Goal: Communication & Community: Share content

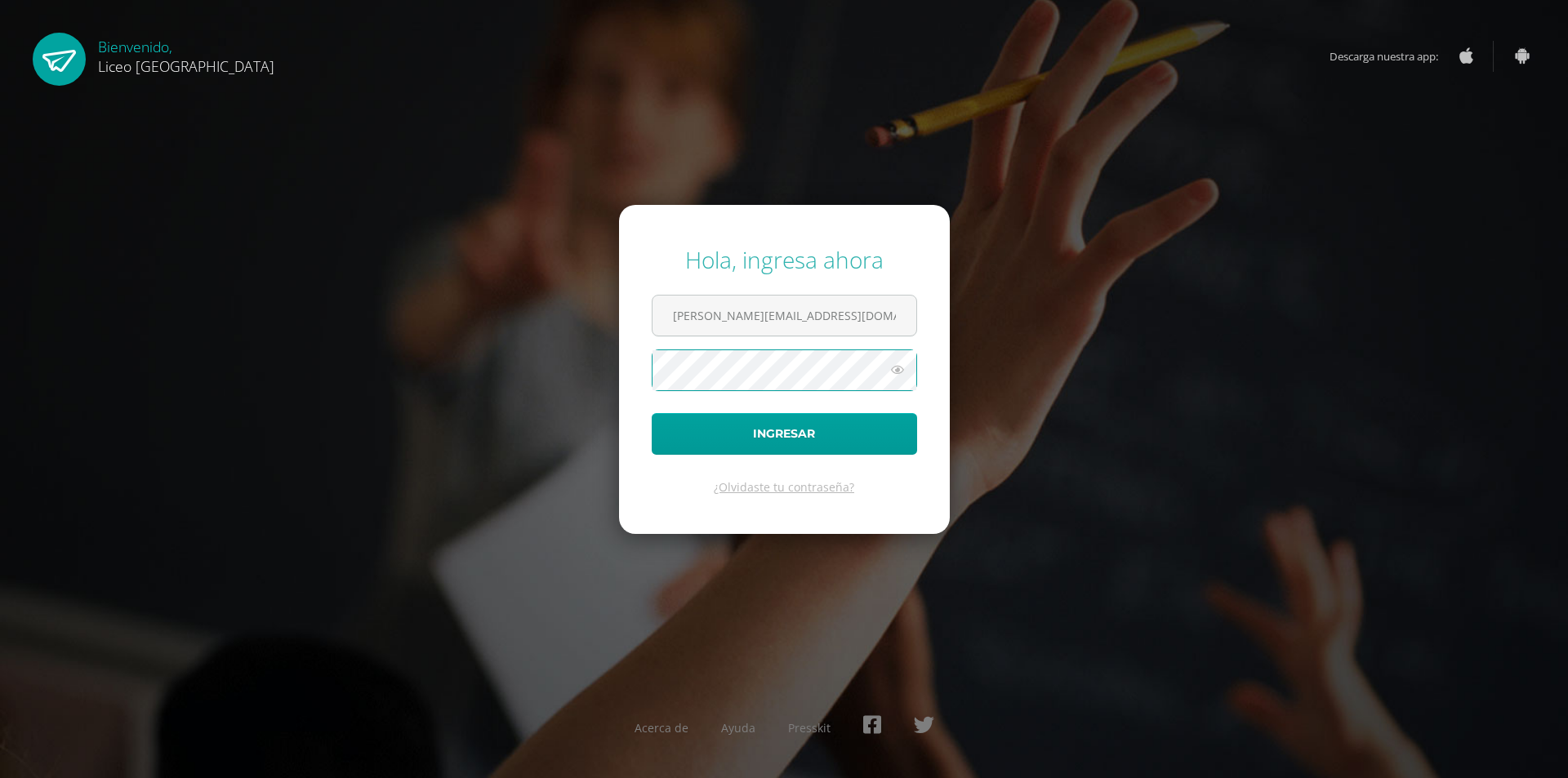
click at [652, 413] on button "Ingresar" at bounding box center [784, 434] width 265 height 42
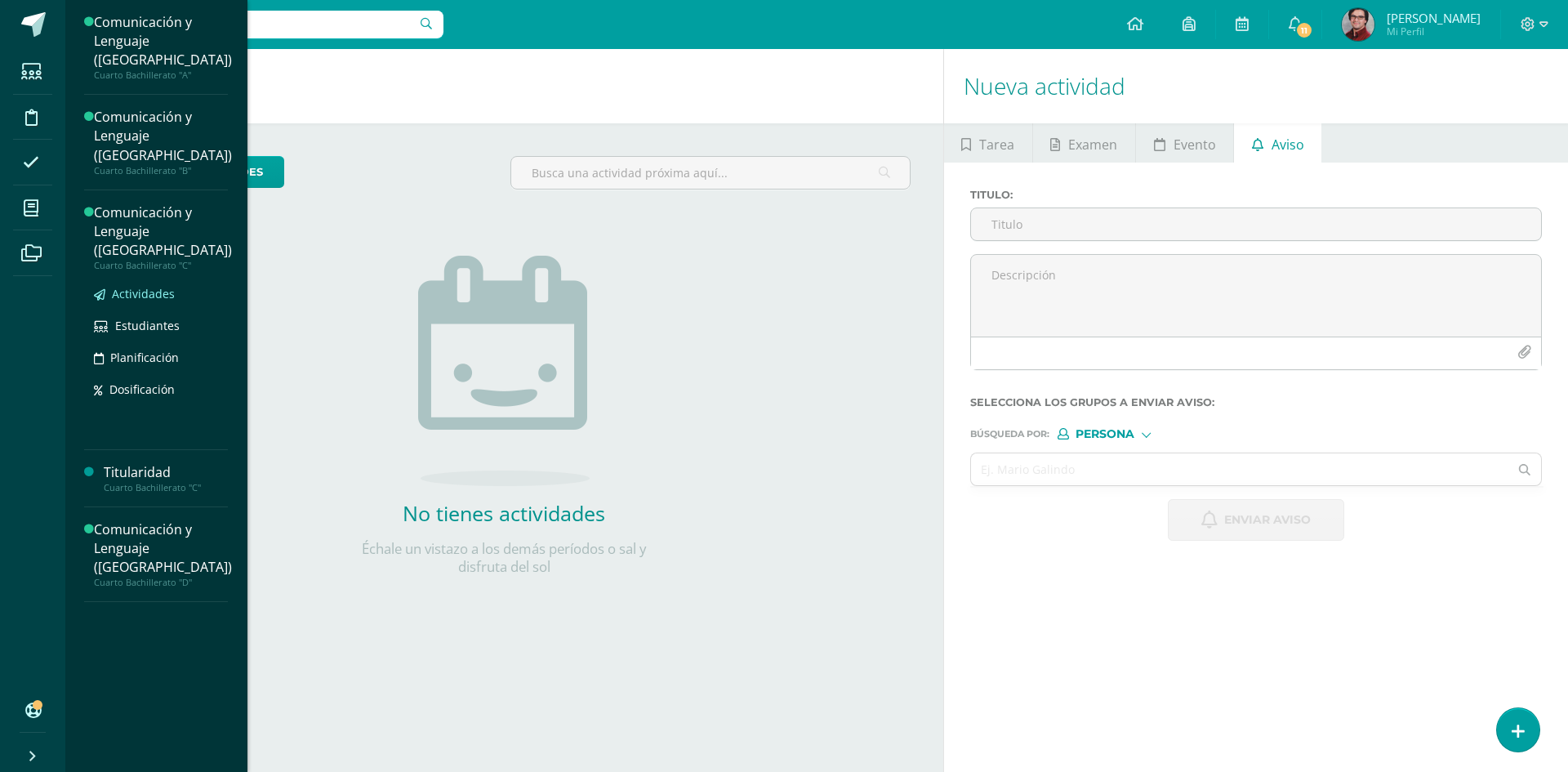
click at [160, 286] on span "Actividades" at bounding box center [143, 294] width 63 height 16
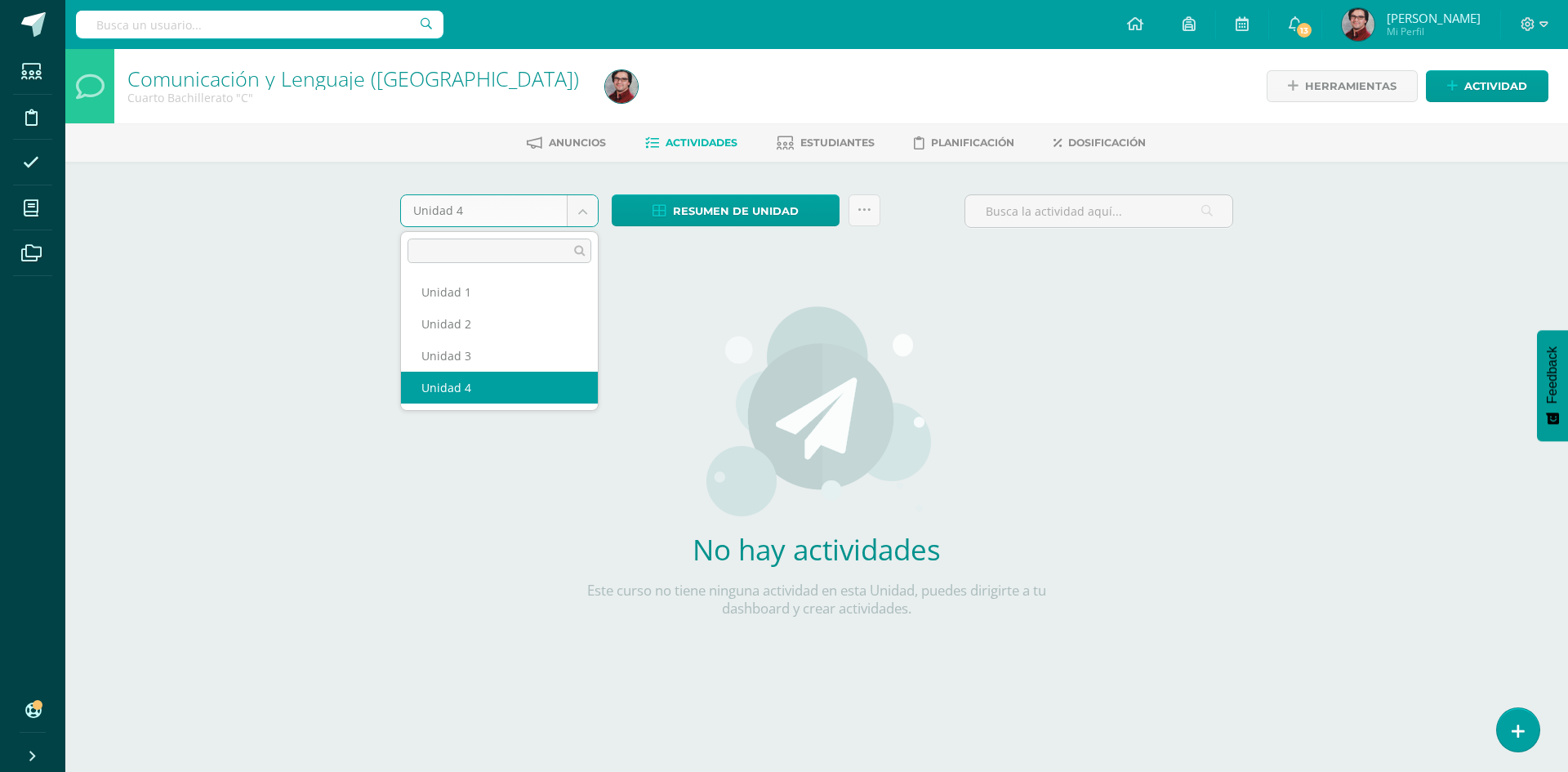
click at [576, 211] on body "Estudiantes Disciplina Asistencia Mis cursos Archivos Soporte Centro de ayuda Ú…" at bounding box center [784, 350] width 1568 height 702
click at [1125, 369] on body "Estudiantes Disciplina Asistencia Mis cursos Archivos Soporte Centro de ayuda Ú…" at bounding box center [784, 350] width 1568 height 702
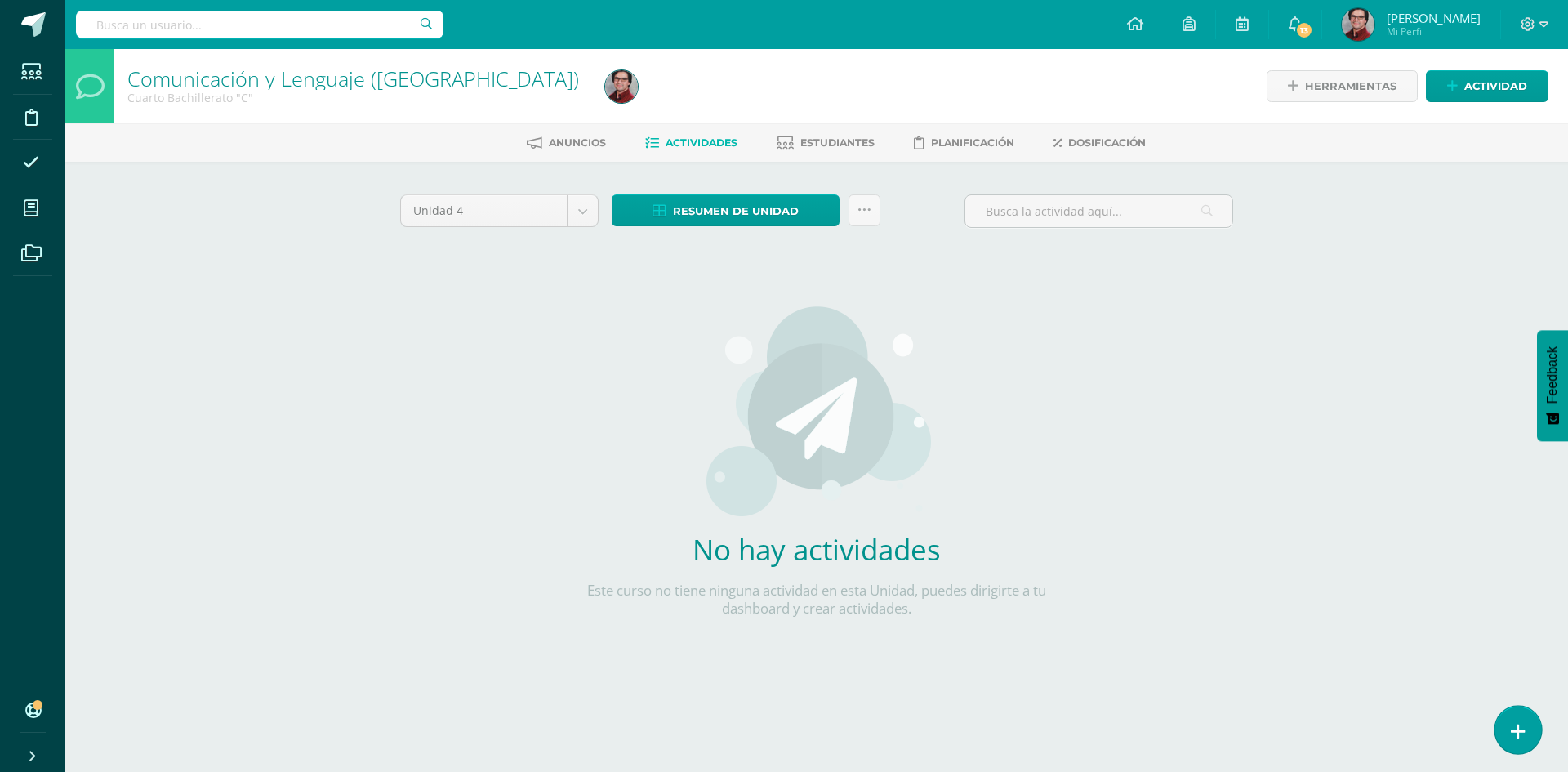
click at [1526, 724] on link at bounding box center [1517, 730] width 47 height 48
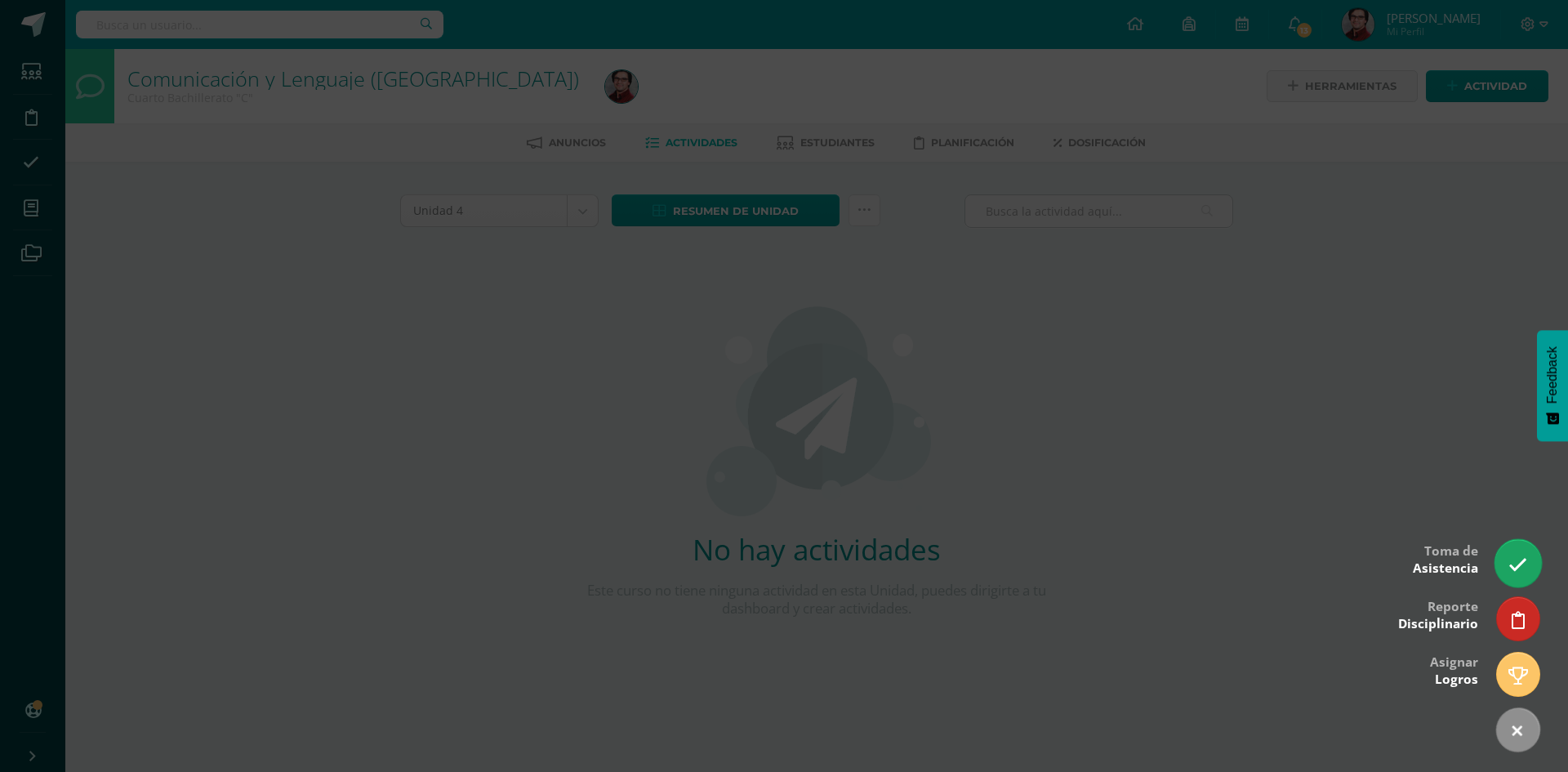
click at [1516, 571] on icon at bounding box center [1517, 564] width 19 height 19
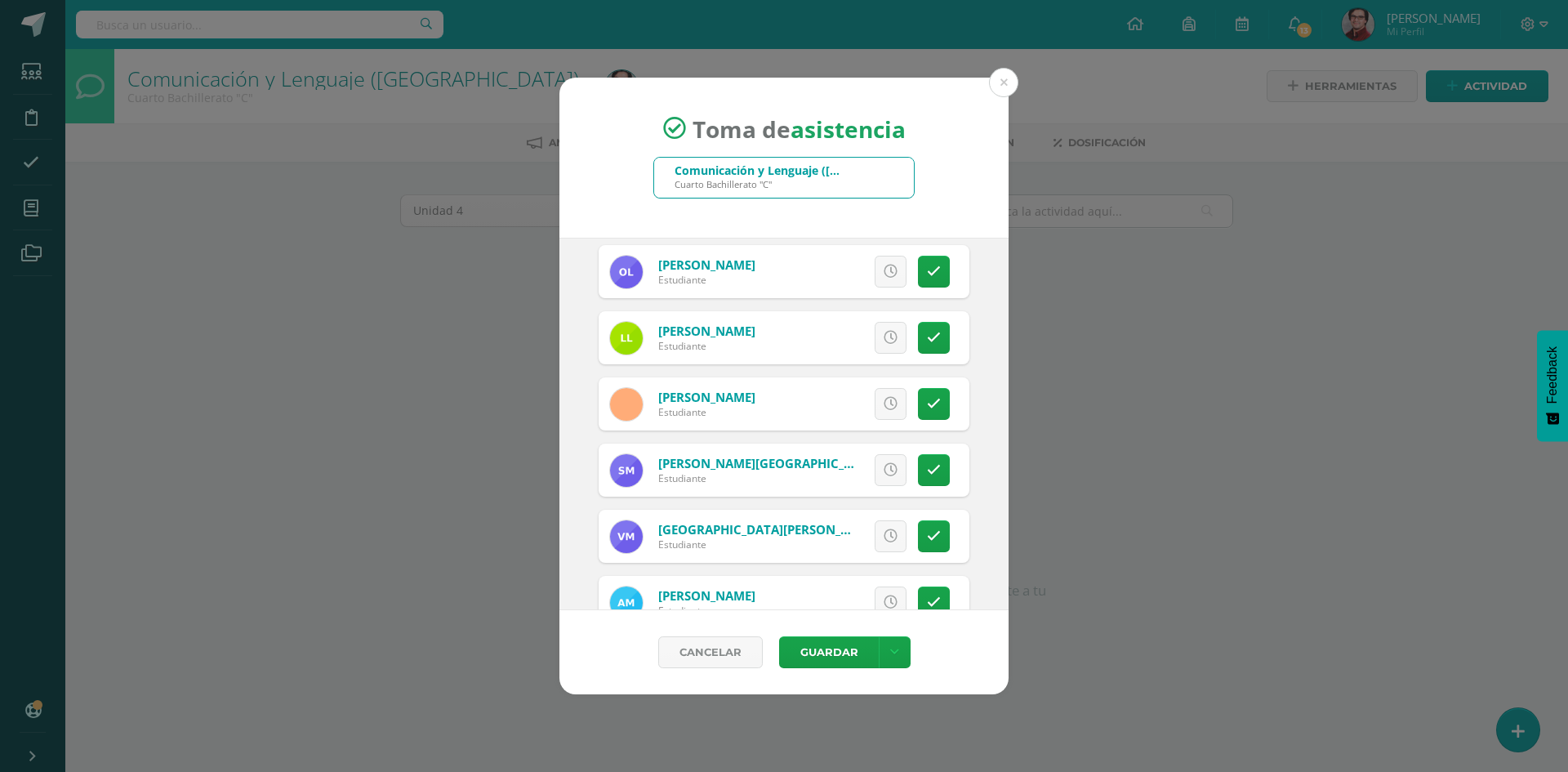
scroll to position [1389, 0]
click at [927, 408] on icon at bounding box center [933, 404] width 14 height 14
click at [918, 391] on link at bounding box center [933, 404] width 32 height 32
drag, startPoint x: 879, startPoint y: 398, endPoint x: 875, endPoint y: 416, distance: 18.4
click at [883, 399] on icon at bounding box center [890, 404] width 14 height 14
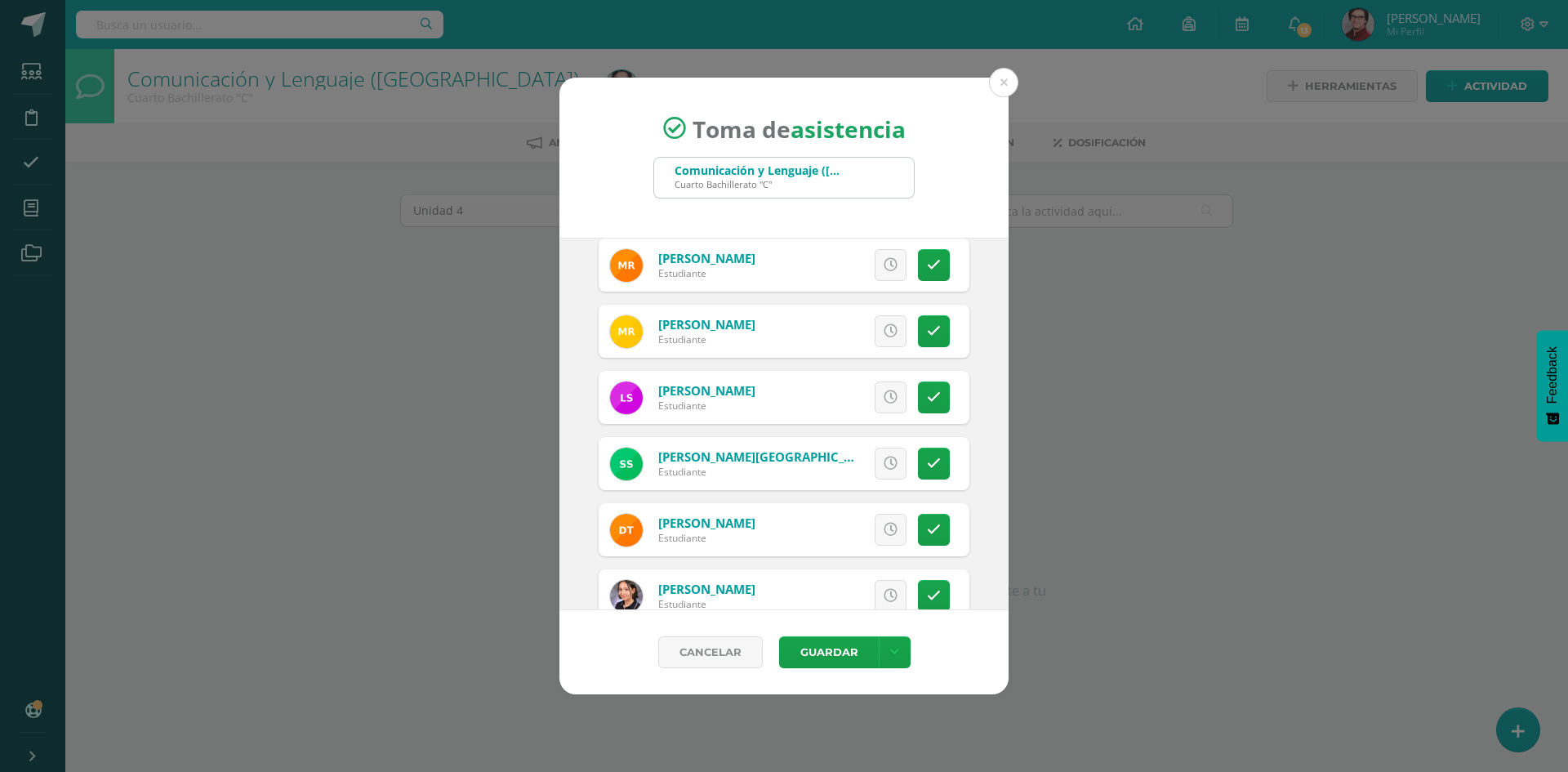
scroll to position [2428, 0]
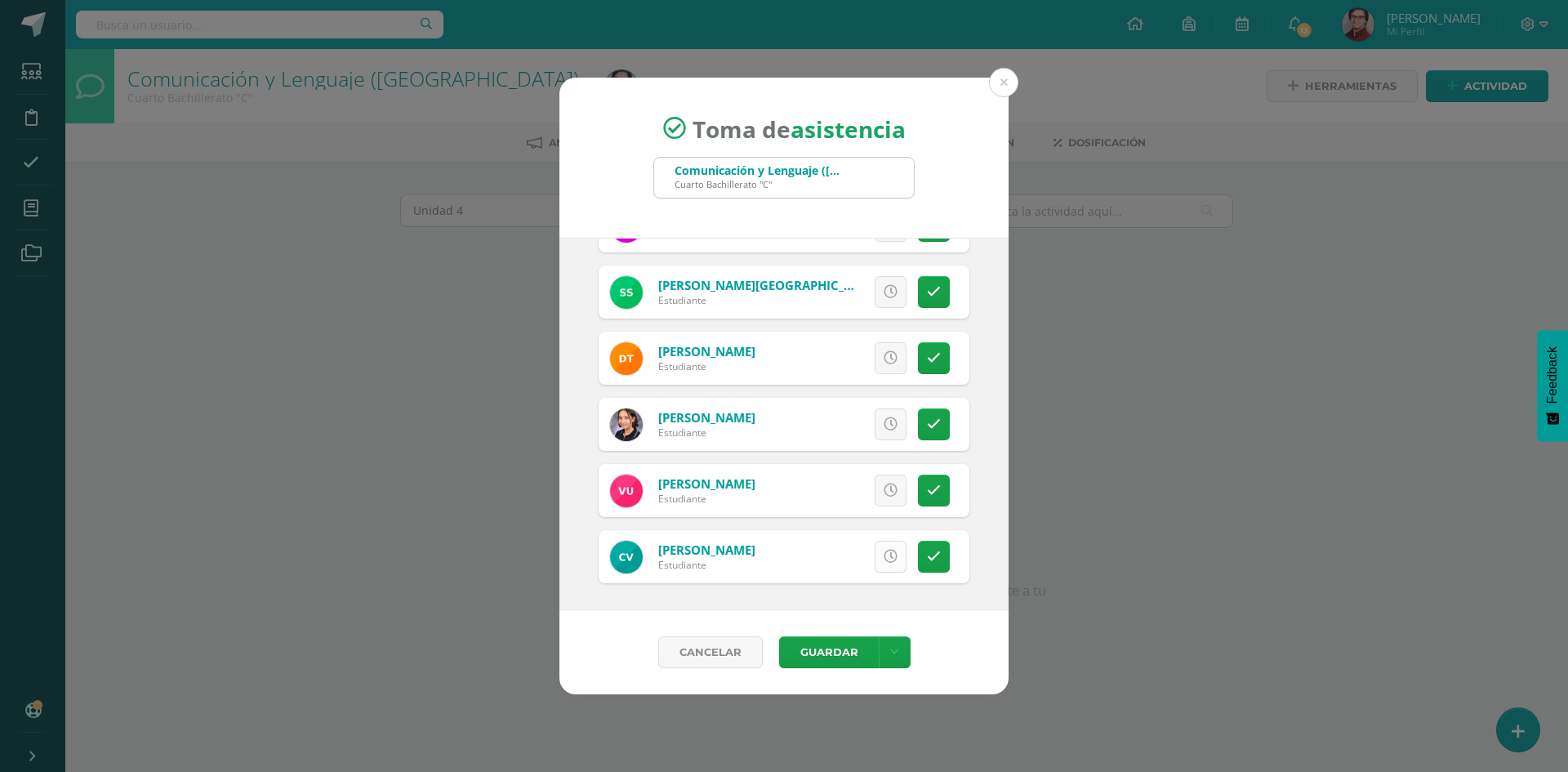
click at [883, 550] on icon at bounding box center [890, 556] width 14 height 14
click at [934, 561] on div "Excusa Detalles sobre excusa: Añadir excusa a todas las inasistencias del día C…" at bounding box center [873, 557] width 192 height 53
click at [928, 560] on link at bounding box center [933, 556] width 32 height 32
click at [883, 559] on icon at bounding box center [890, 556] width 14 height 14
click at [835, 646] on button "Guardar" at bounding box center [828, 652] width 100 height 32
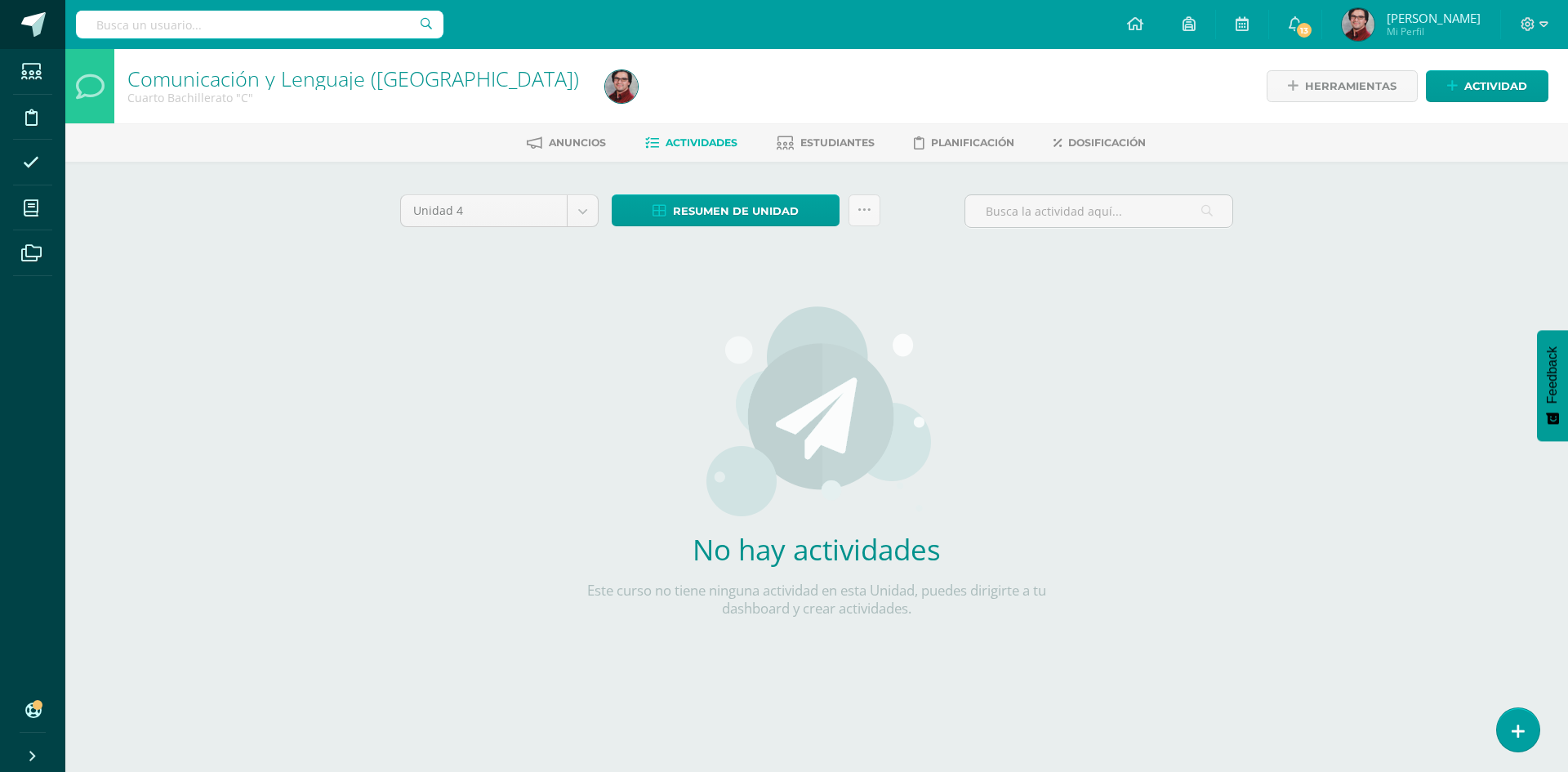
click at [40, 32] on span at bounding box center [33, 24] width 25 height 25
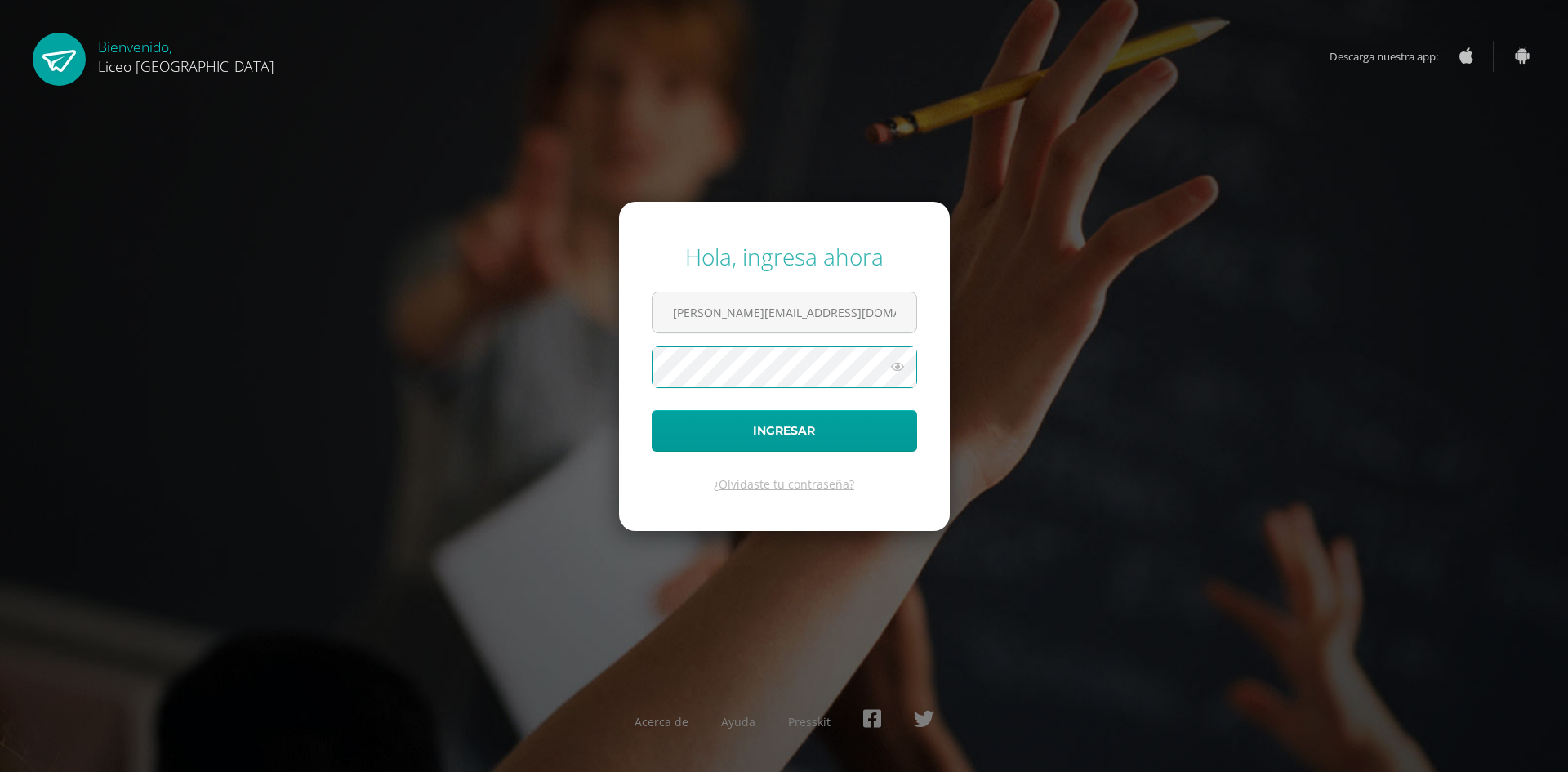
click at [652, 410] on button "Ingresar" at bounding box center [784, 431] width 265 height 42
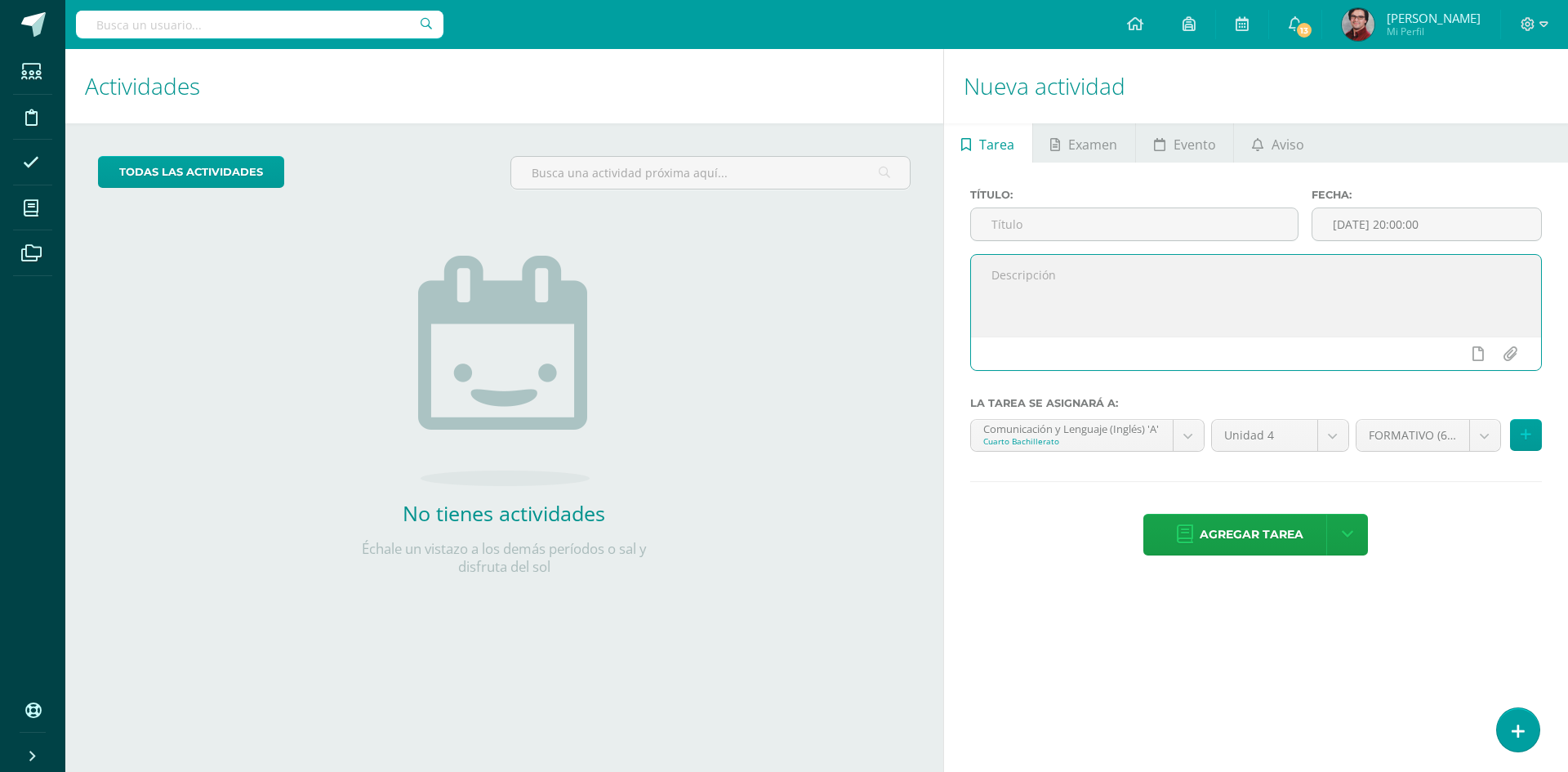
click at [1029, 287] on textarea at bounding box center [1255, 295] width 570 height 81
paste textarea "Buenos días. El motivo de este mensaje es informarle que [DATE], durante el blo…"
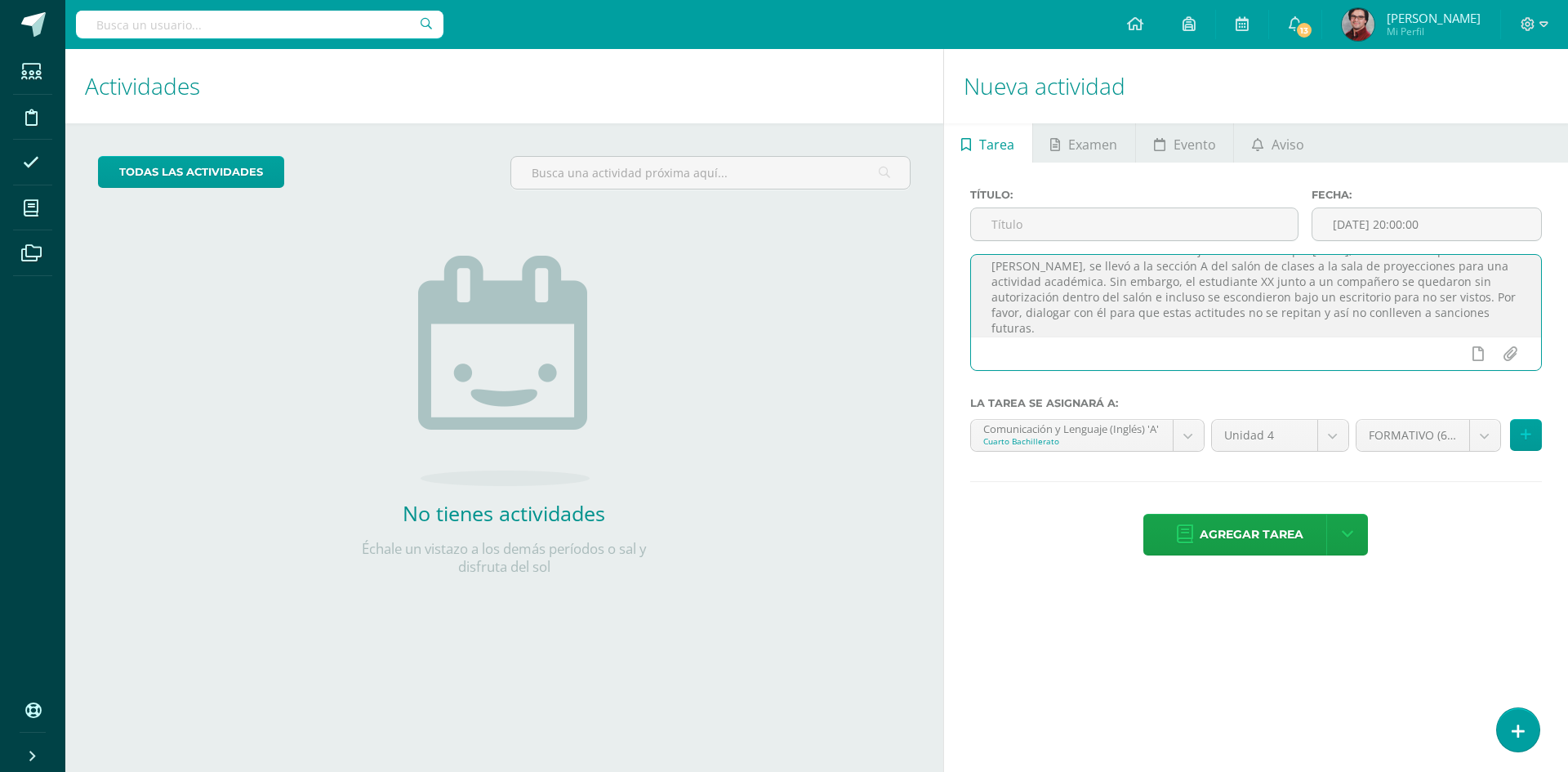
scroll to position [36, 0]
click at [1136, 271] on textarea "Buenos días. El motivo de este mensaje es informarle que [DATE], durante el blo…" at bounding box center [1255, 295] width 570 height 81
click at [1105, 318] on textarea "Buenos días. El motivo de este mensaje es informarle que [DATE], durante el blo…" at bounding box center [1255, 295] width 570 height 81
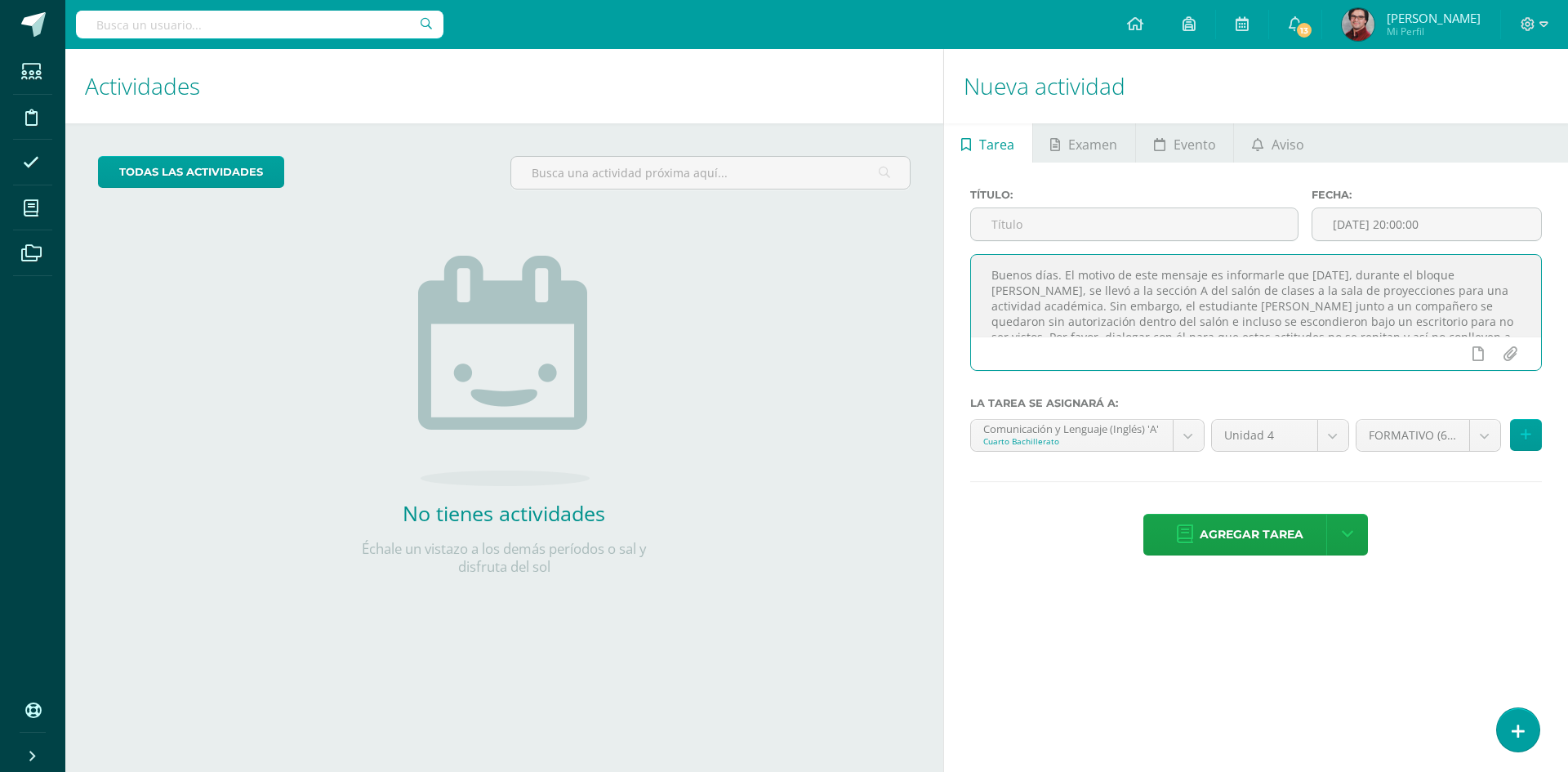
click at [1037, 271] on textarea "Buenos días. El motivo de este mensaje es informarle que [DATE], durante el blo…" at bounding box center [1255, 295] width 570 height 81
type textarea "Buenas tardes. El motivo de este mensaje es informarle que [DATE], durante el b…"
click at [1476, 300] on textarea "Buenas tardes. El motivo de este mensaje es informarle que [DATE], durante el b…" at bounding box center [1255, 295] width 570 height 81
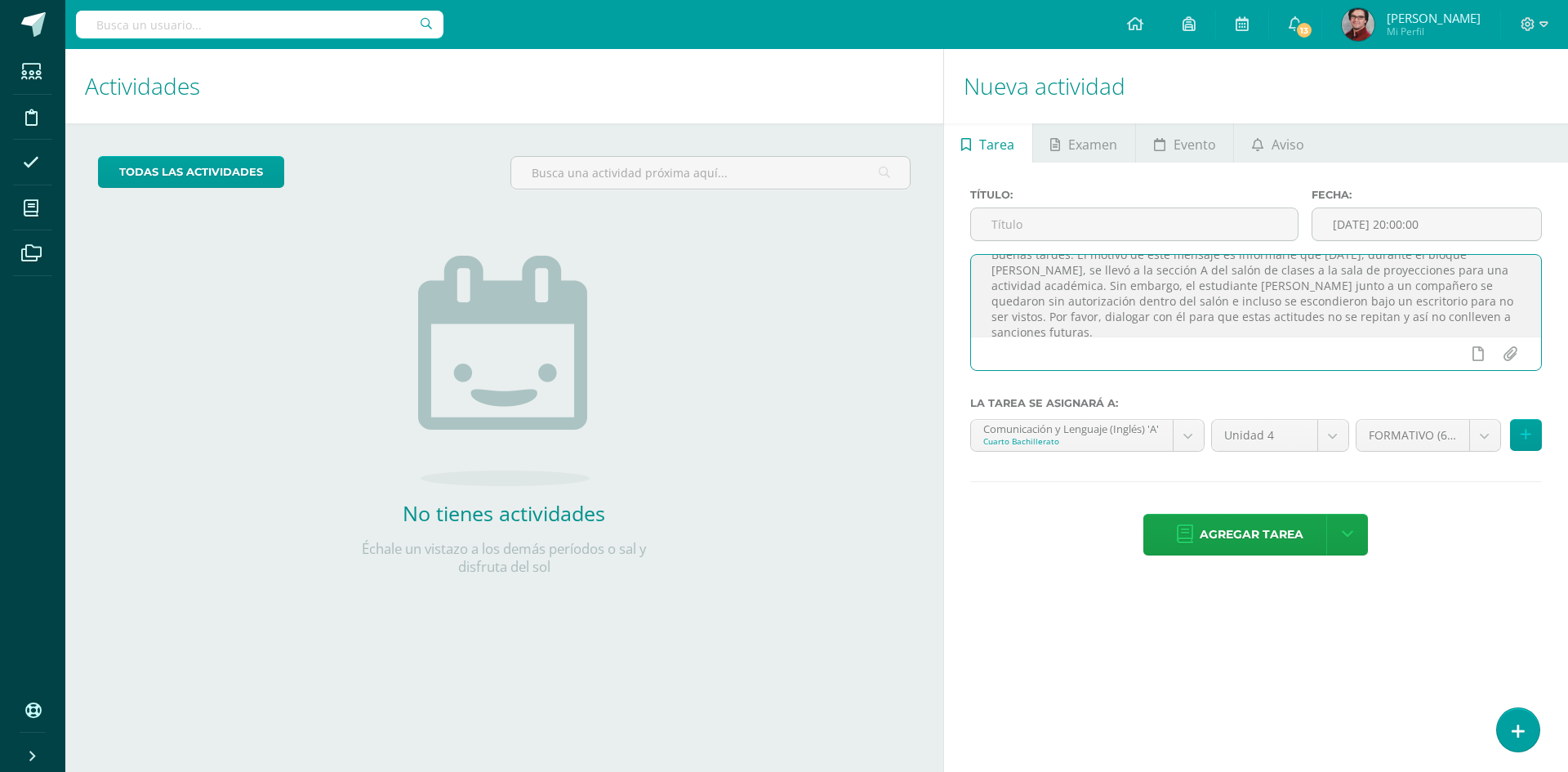
click at [1279, 287] on textarea "Buenas tardes. El motivo de este mensaje es informarle que [DATE], durante el b…" at bounding box center [1255, 295] width 570 height 81
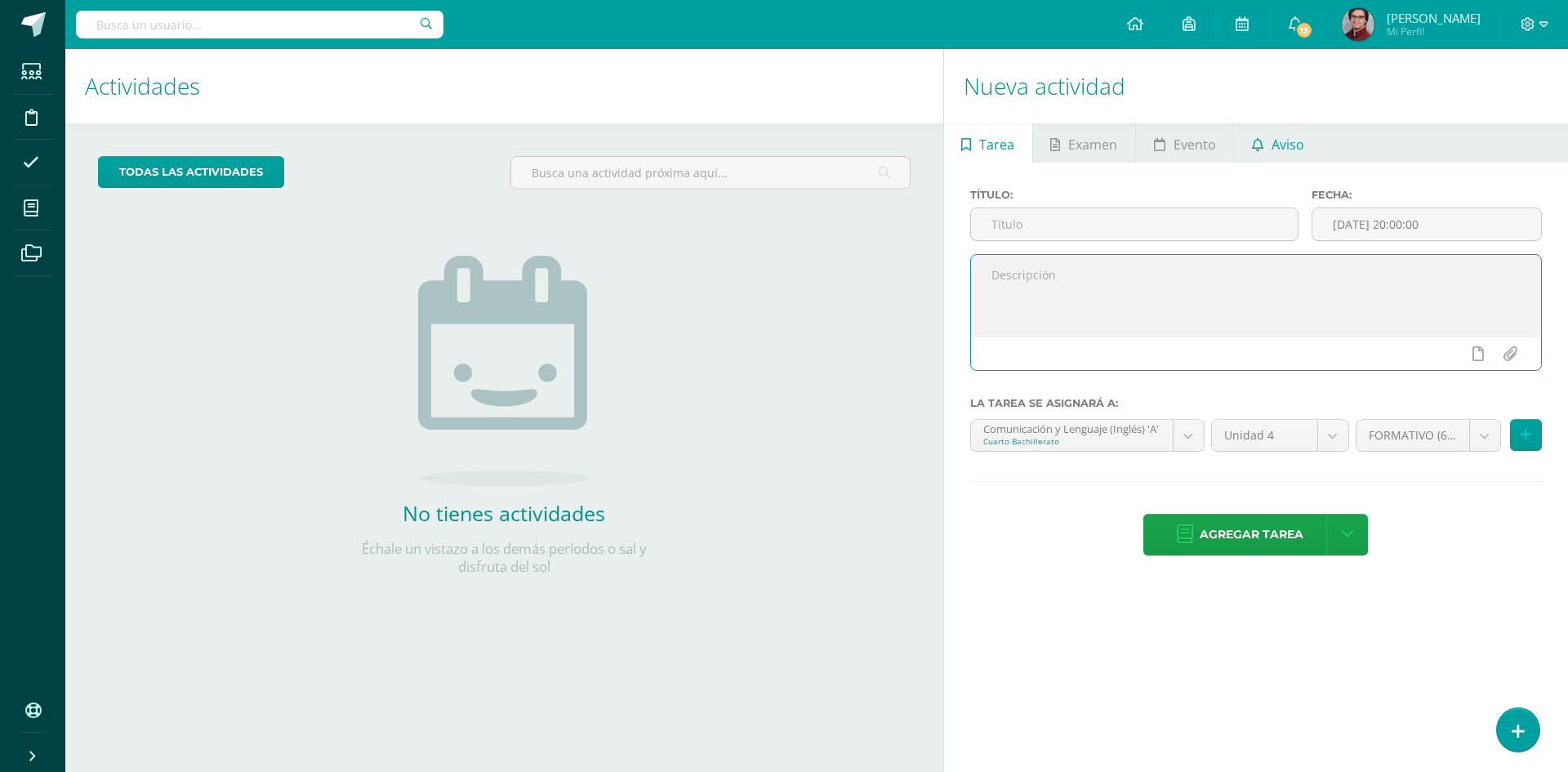
scroll to position [0, 0]
click at [1271, 153] on span "Aviso" at bounding box center [1287, 145] width 33 height 39
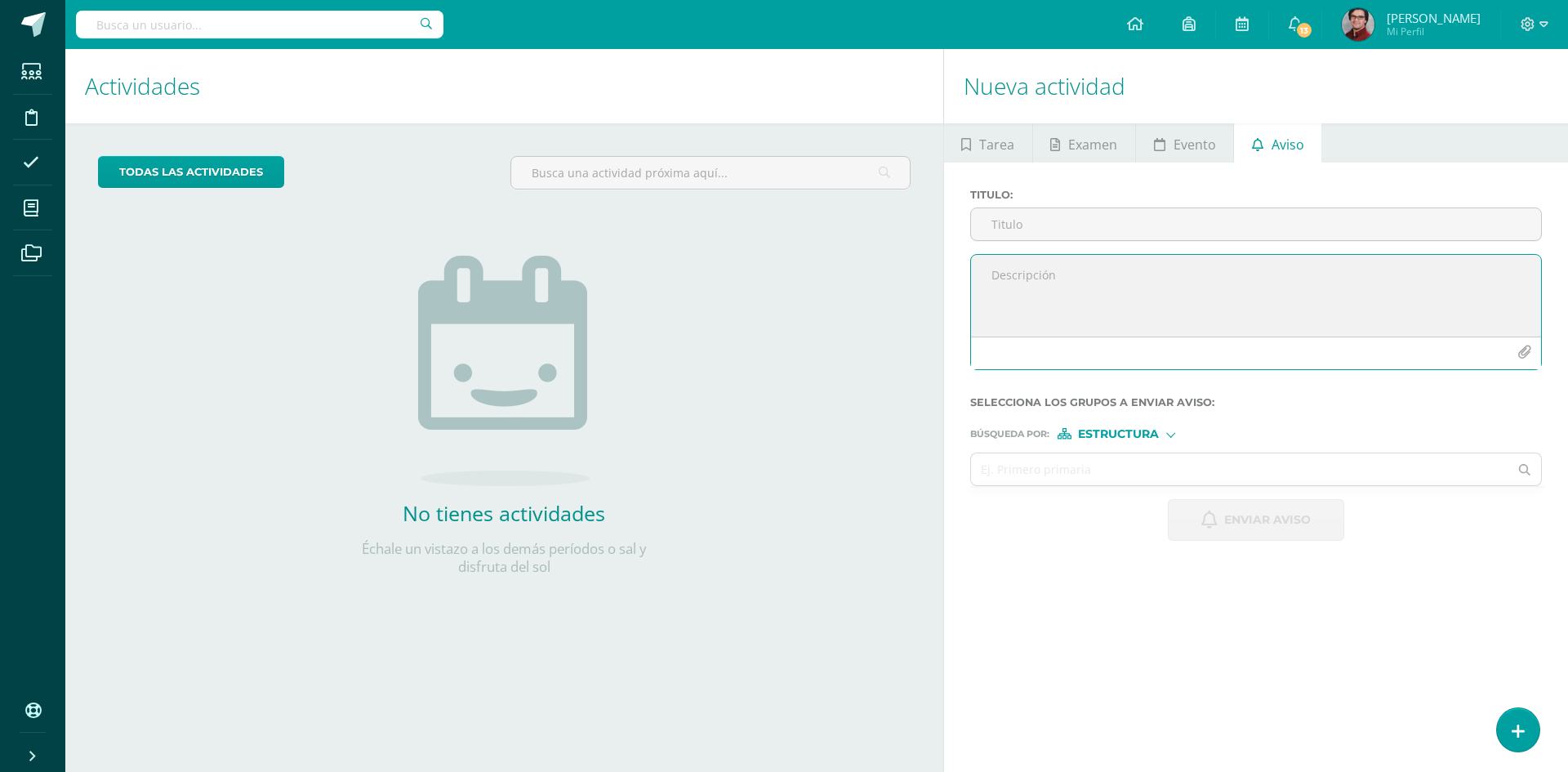
click at [1118, 294] on textarea at bounding box center [1255, 295] width 570 height 81
paste textarea "Buenas tardes. El motivo de este mensaje es informarle que [DATE], durante el b…"
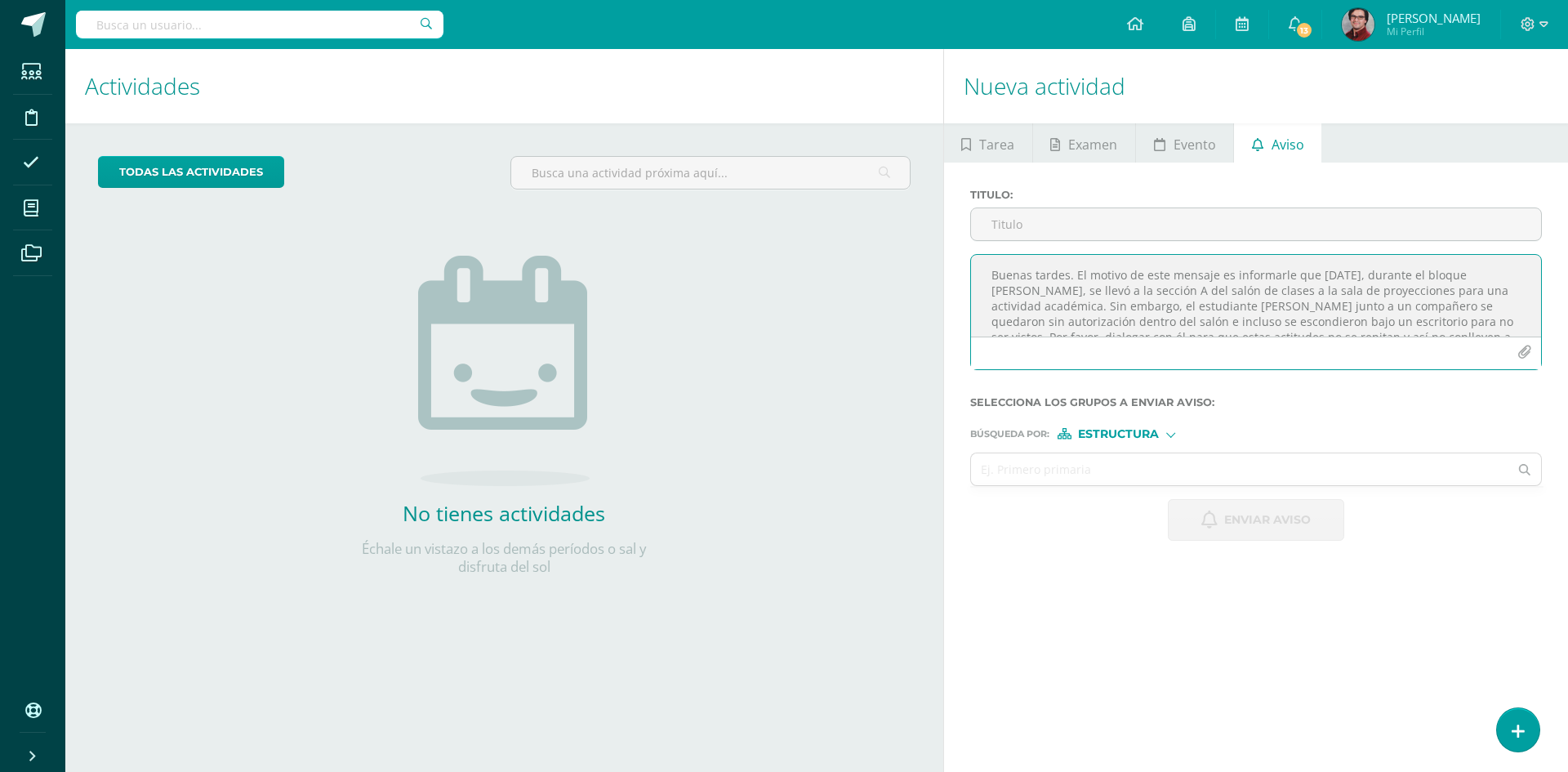
scroll to position [8, 0]
type textarea "Buenas tardes. El motivo de este mensaje es informarle que [DATE], durante el b…"
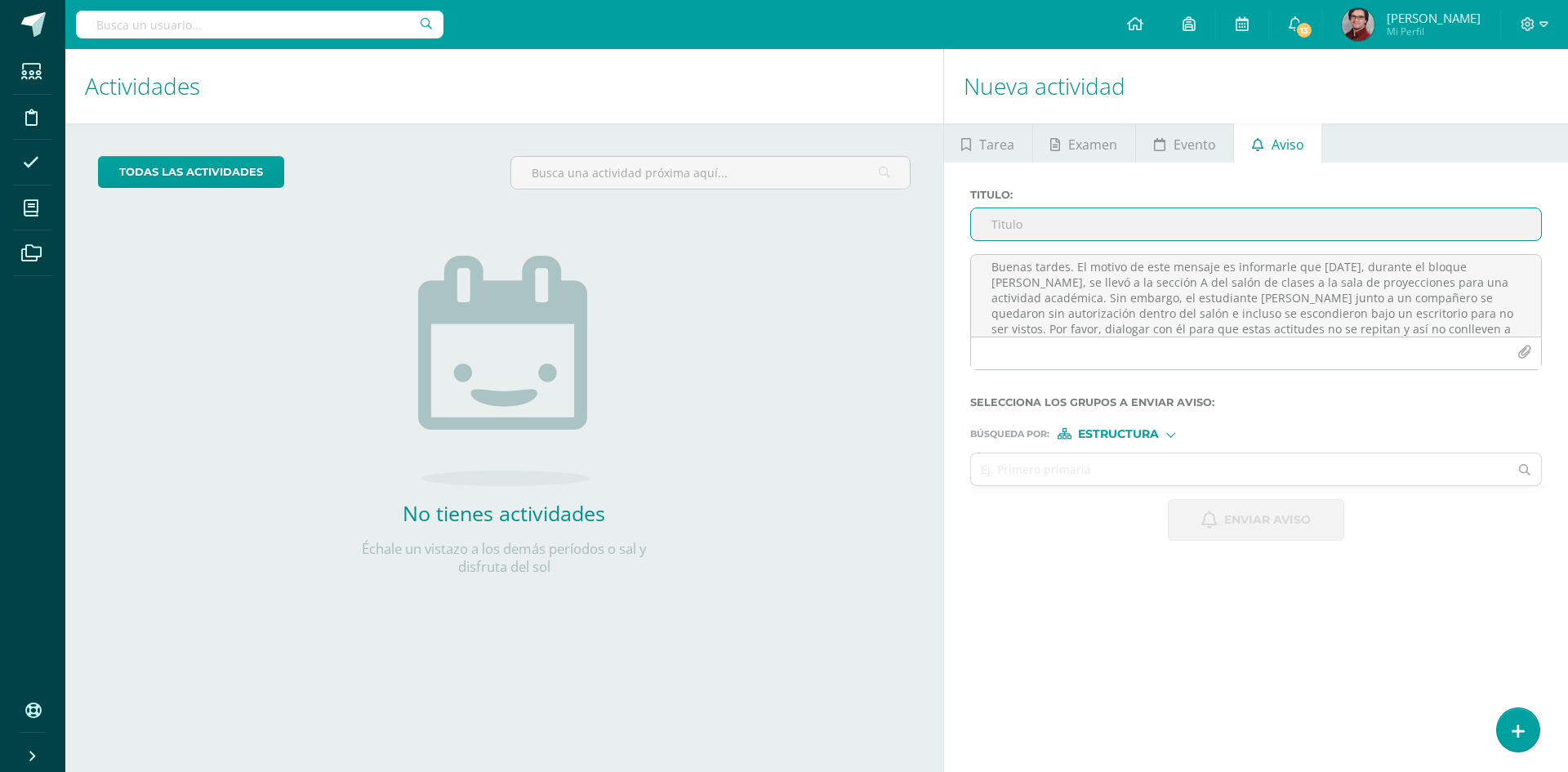
click at [1065, 231] on input "Titulo :" at bounding box center [1255, 224] width 570 height 32
drag, startPoint x: 1210, startPoint y: 225, endPoint x: 1200, endPoint y: 223, distance: 10.2
click at [1200, 223] on input "Incumplimiento de Asistencia Actividades Académicas" at bounding box center [1255, 224] width 570 height 32
click at [1324, 220] on input "Incumplimiento de Asistencia Actividad Académicas" at bounding box center [1255, 224] width 570 height 32
click at [1146, 220] on input "Incumplimiento de Asistencia Actividad Académica" at bounding box center [1255, 224] width 570 height 32
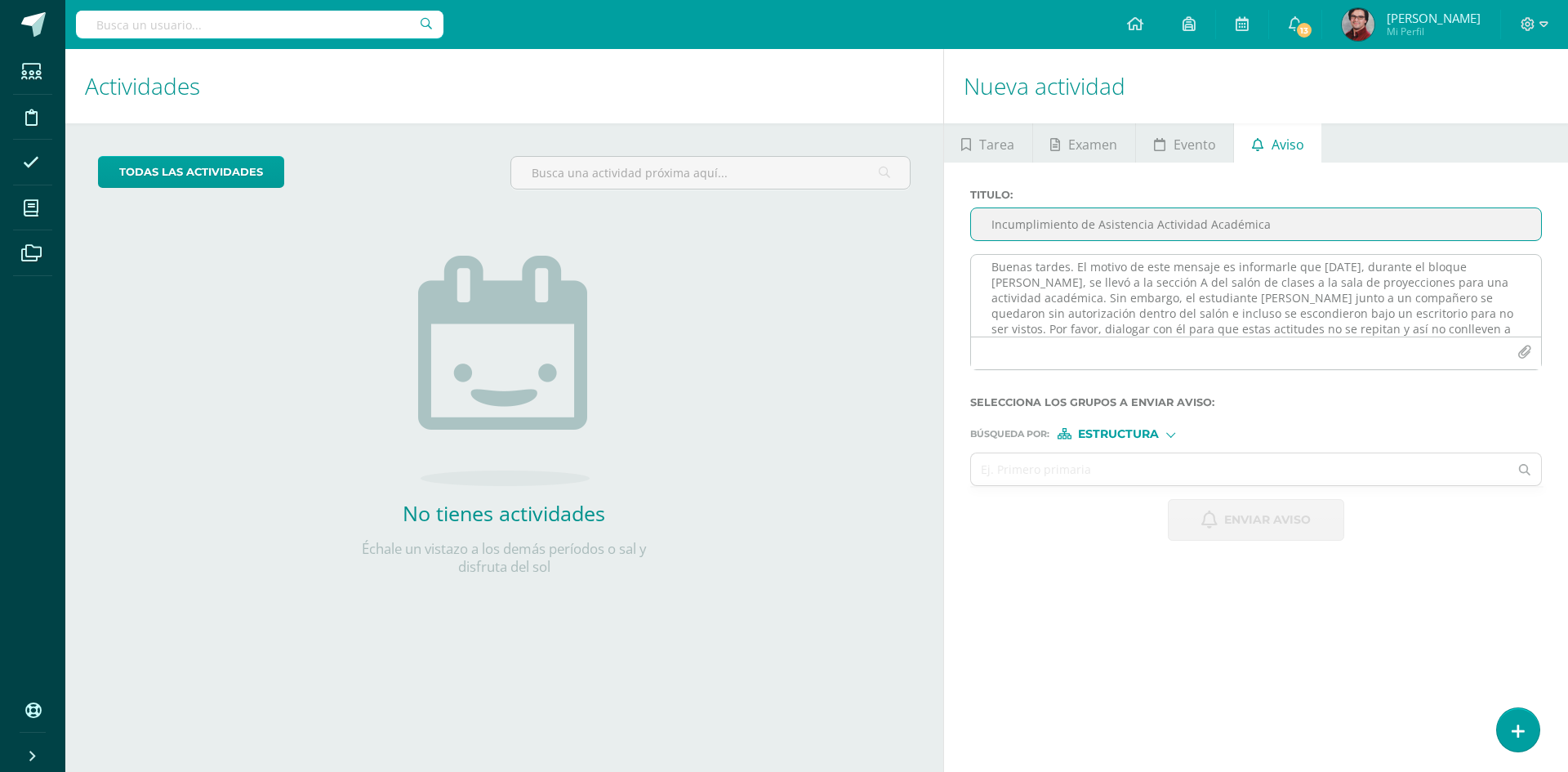
type input "Incumplimiento de Asistencia Actividad Académica"
click at [1139, 303] on textarea "Buenas tardes. El motivo de este mensaje es informarle que [DATE], durante el b…" at bounding box center [1255, 295] width 570 height 81
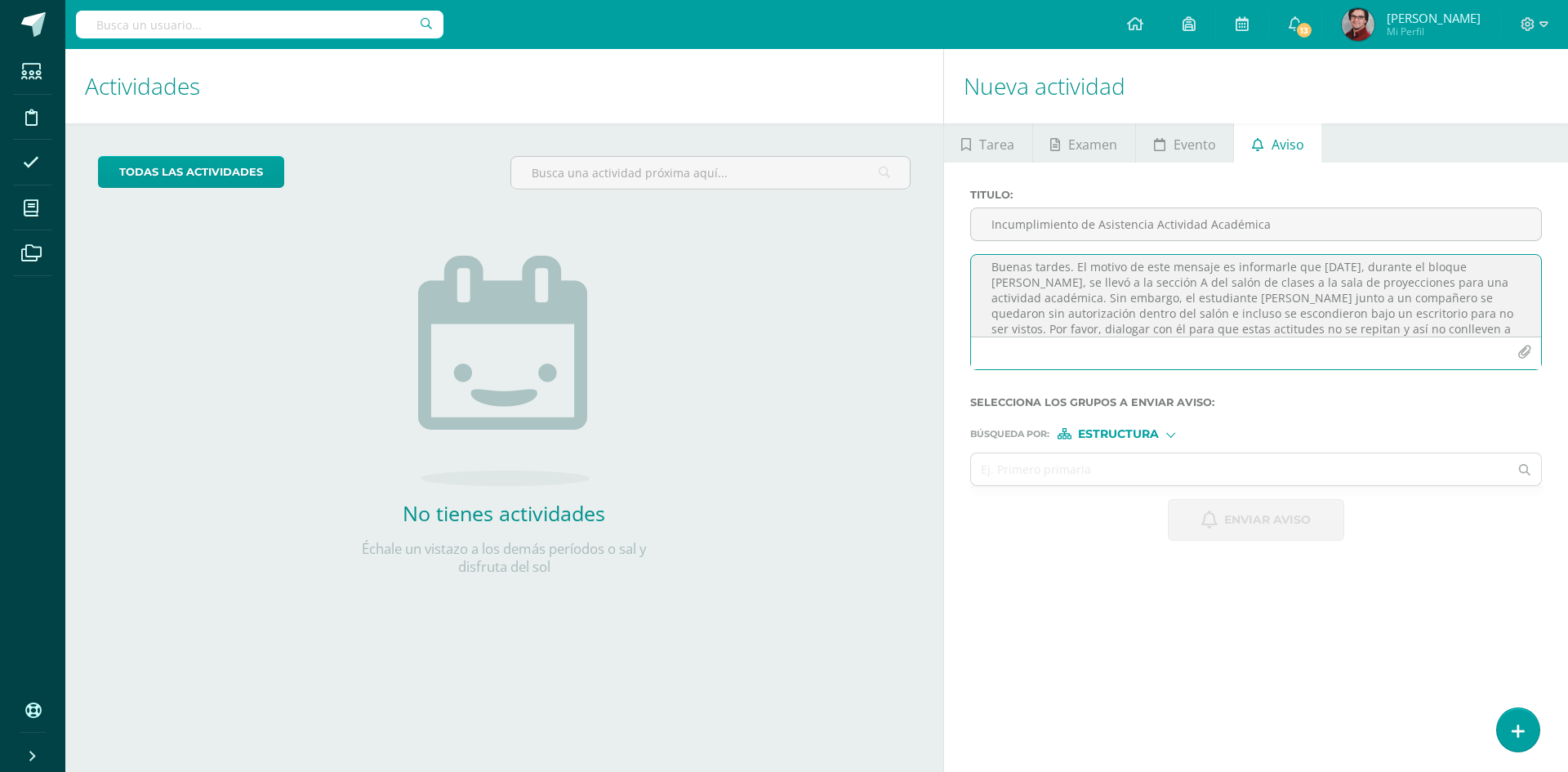
click at [1139, 303] on textarea "Buenas tardes. El motivo de este mensaje es informarle que [DATE], durante el b…" at bounding box center [1255, 295] width 570 height 81
click at [1136, 432] on span "Estructura" at bounding box center [1118, 434] width 80 height 9
click at [1125, 476] on span "Persona" at bounding box center [1125, 477] width 59 height 9
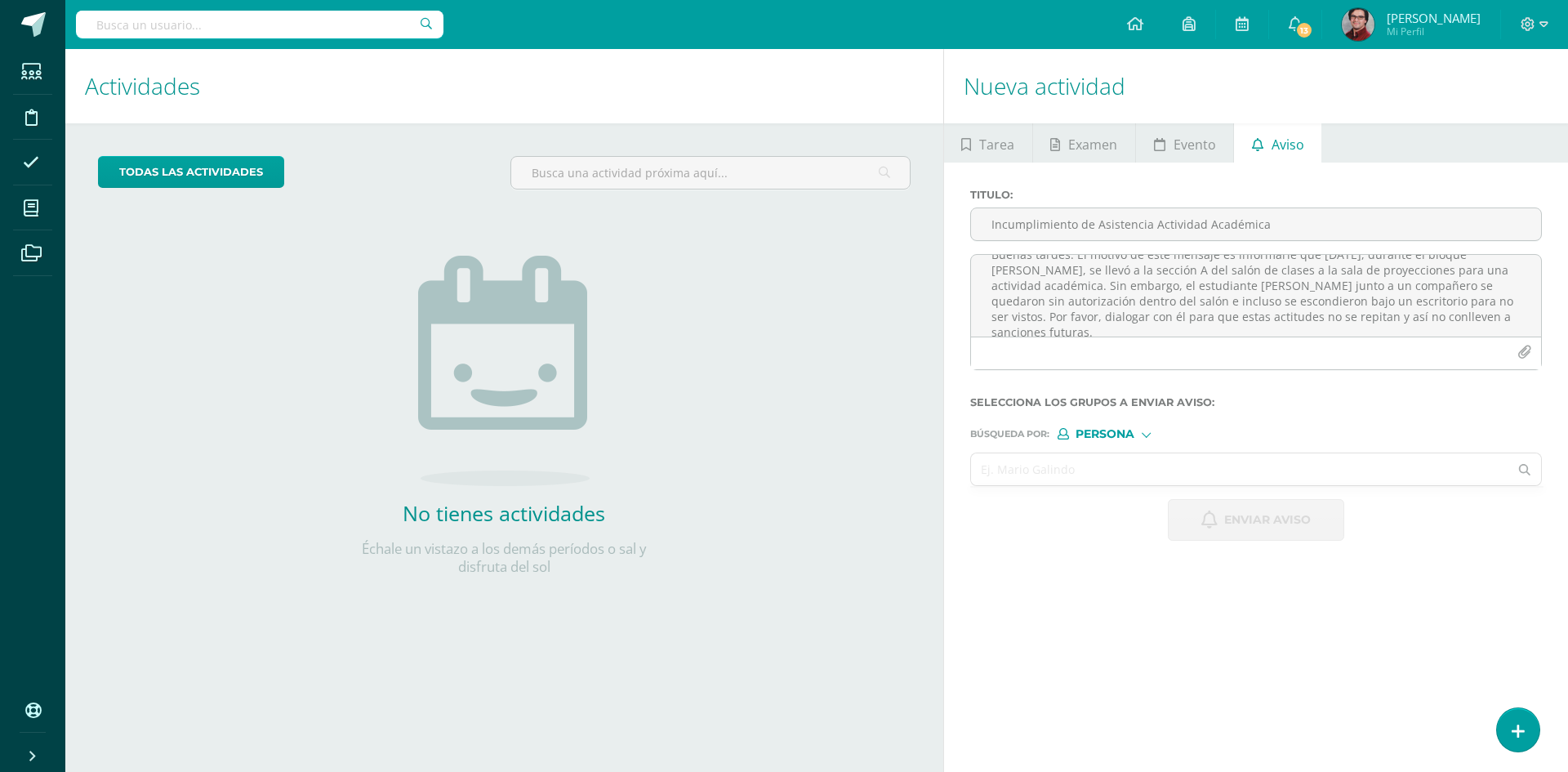
click at [1092, 469] on input "text" at bounding box center [1240, 469] width 538 height 32
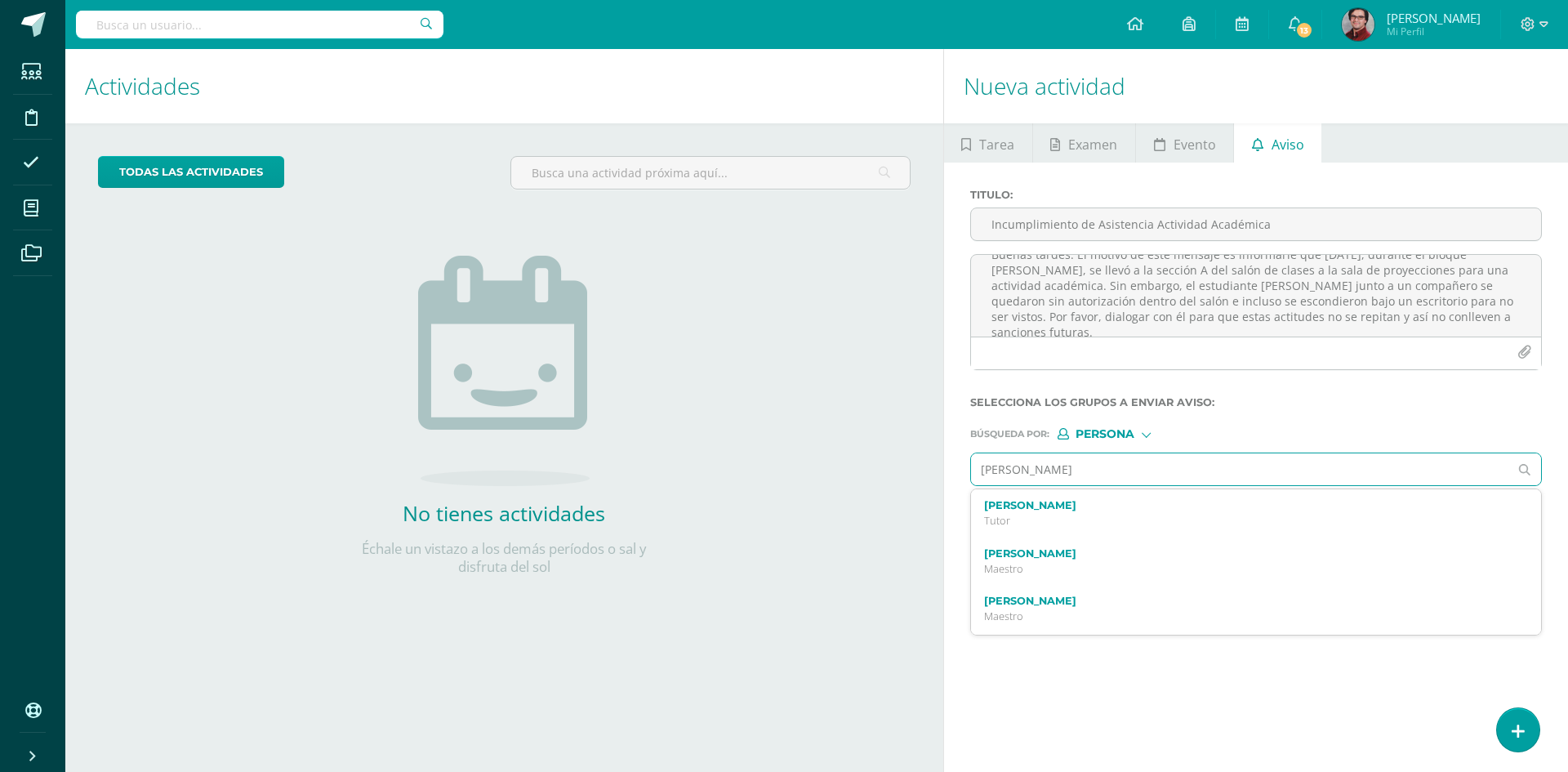
type input "[PERSON_NAME]"
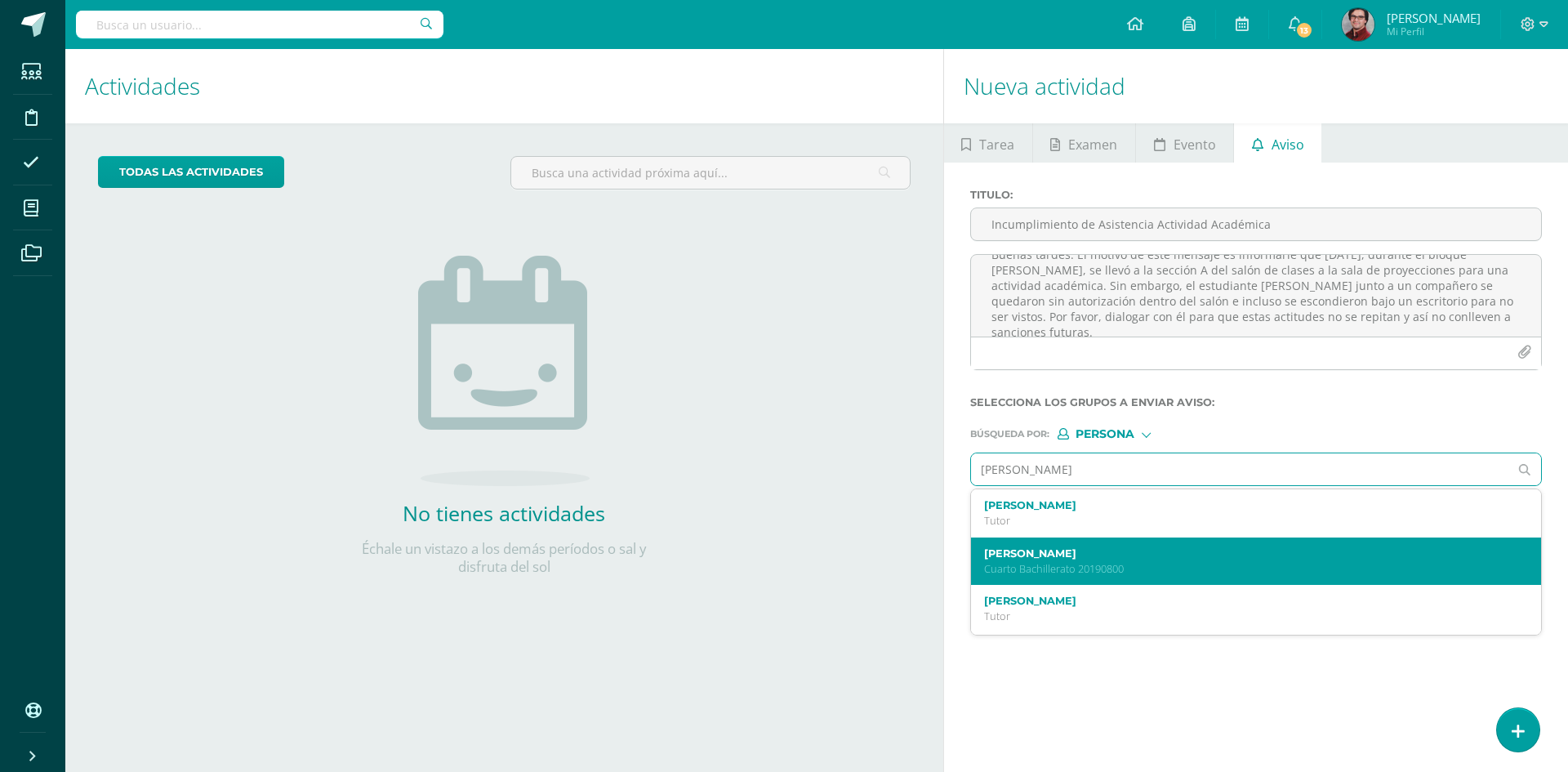
click at [1093, 565] on p "Cuarto Bachillerato 20190800" at bounding box center [1243, 568] width 520 height 14
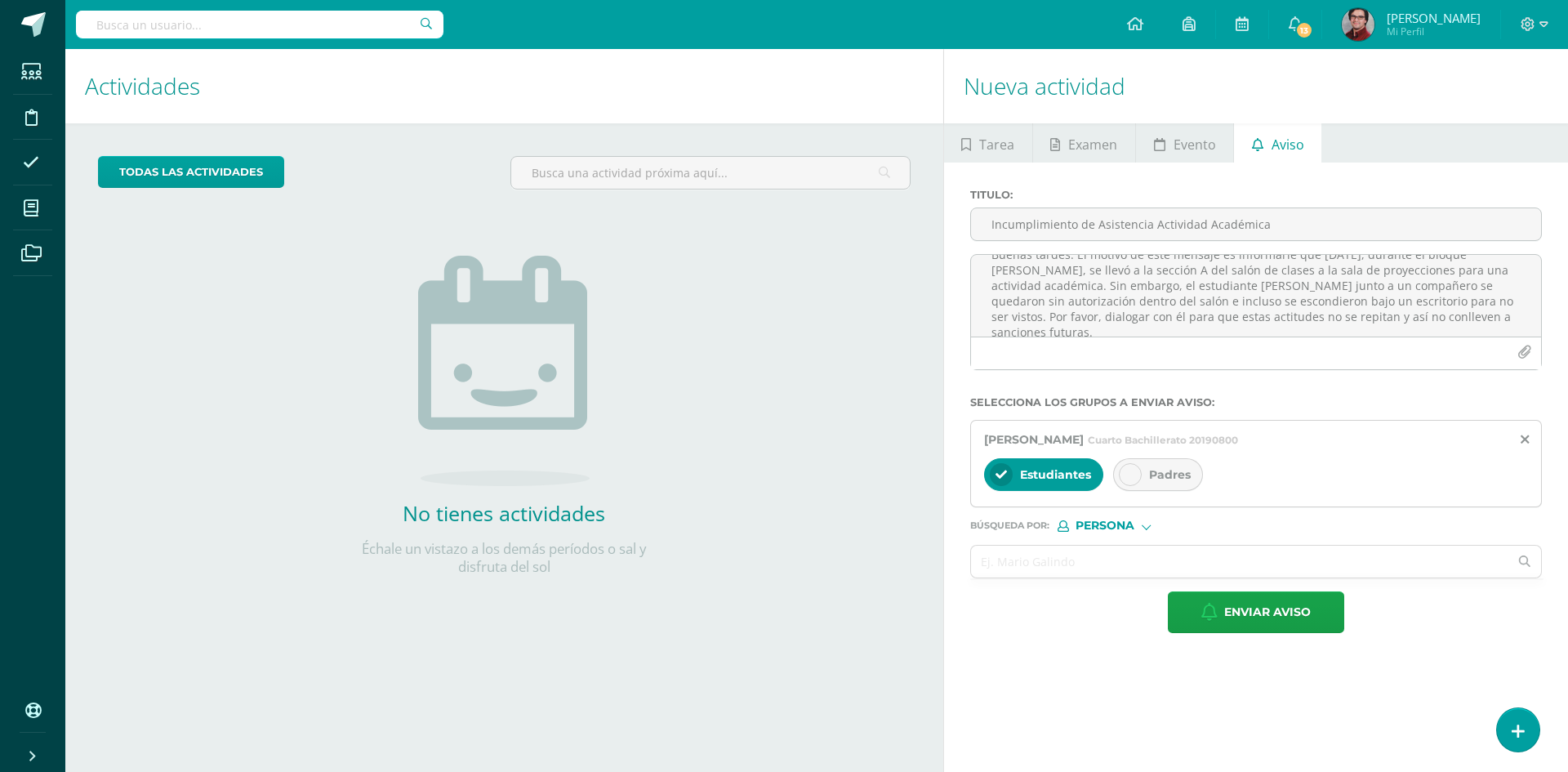
click at [1157, 477] on span "Padres" at bounding box center [1169, 475] width 42 height 15
click at [1124, 567] on input "text" at bounding box center [1240, 562] width 538 height 32
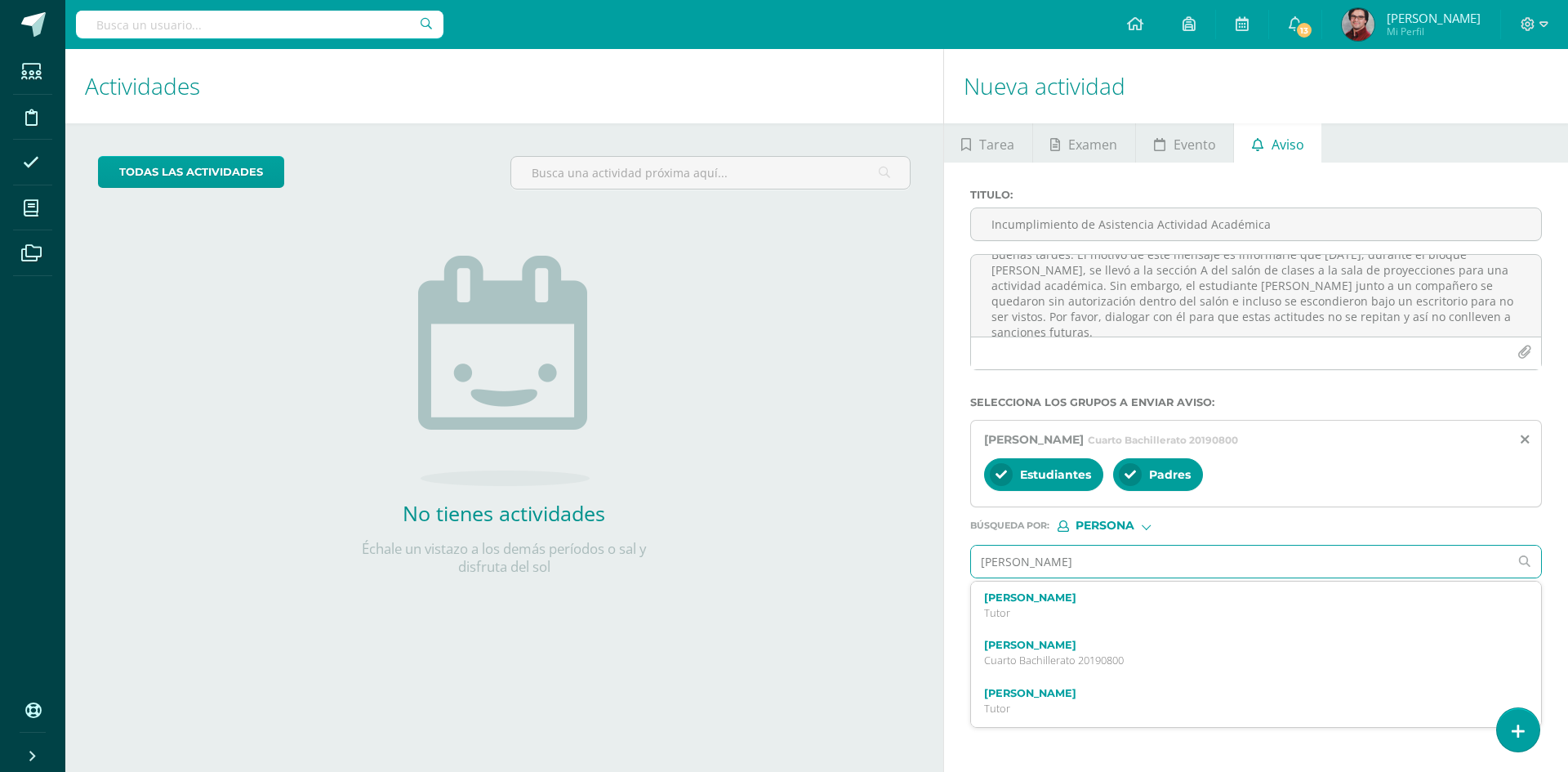
type input "[PERSON_NAME]"
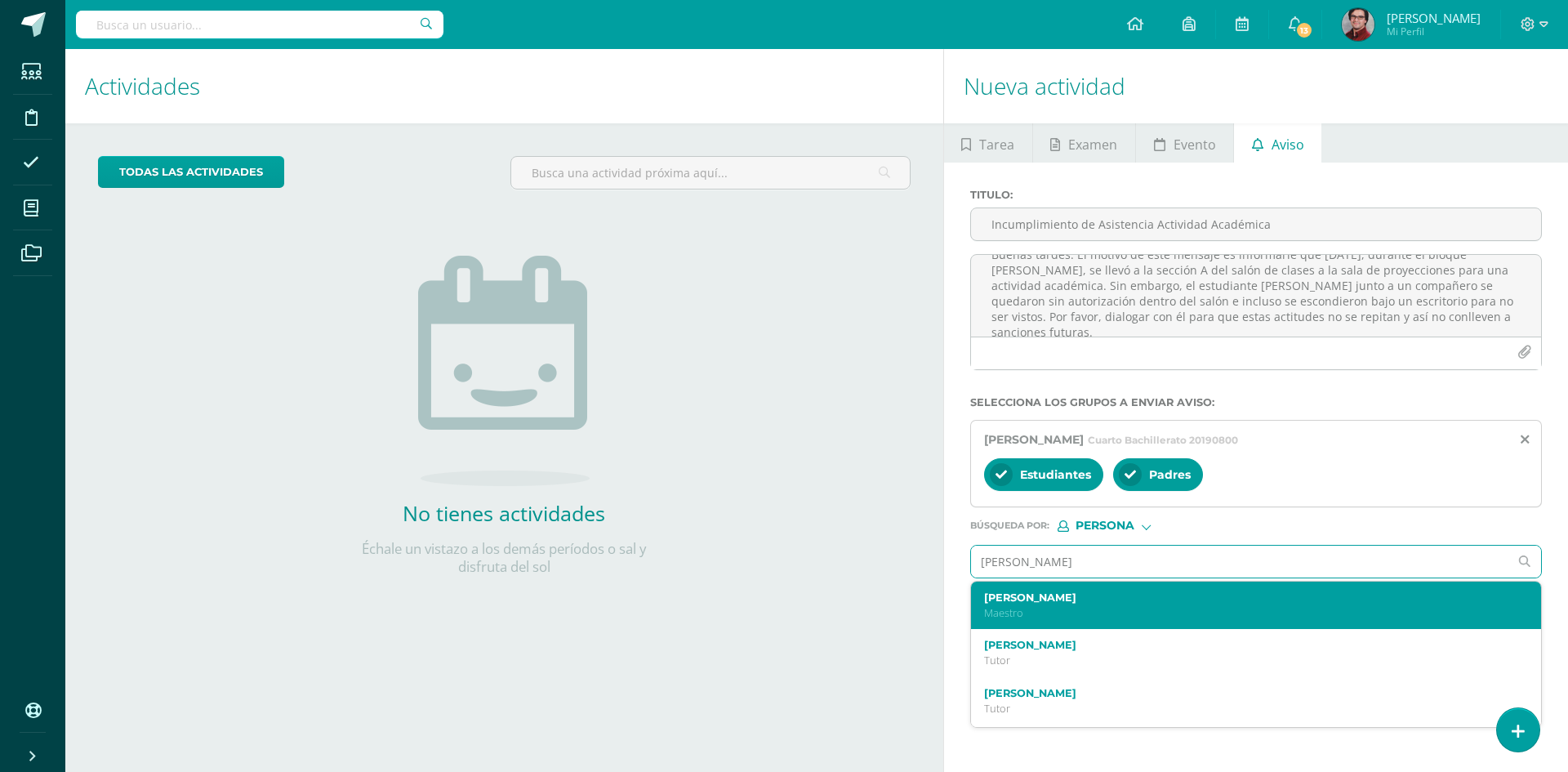
click at [1109, 600] on label "[PERSON_NAME]" at bounding box center [1243, 597] width 520 height 12
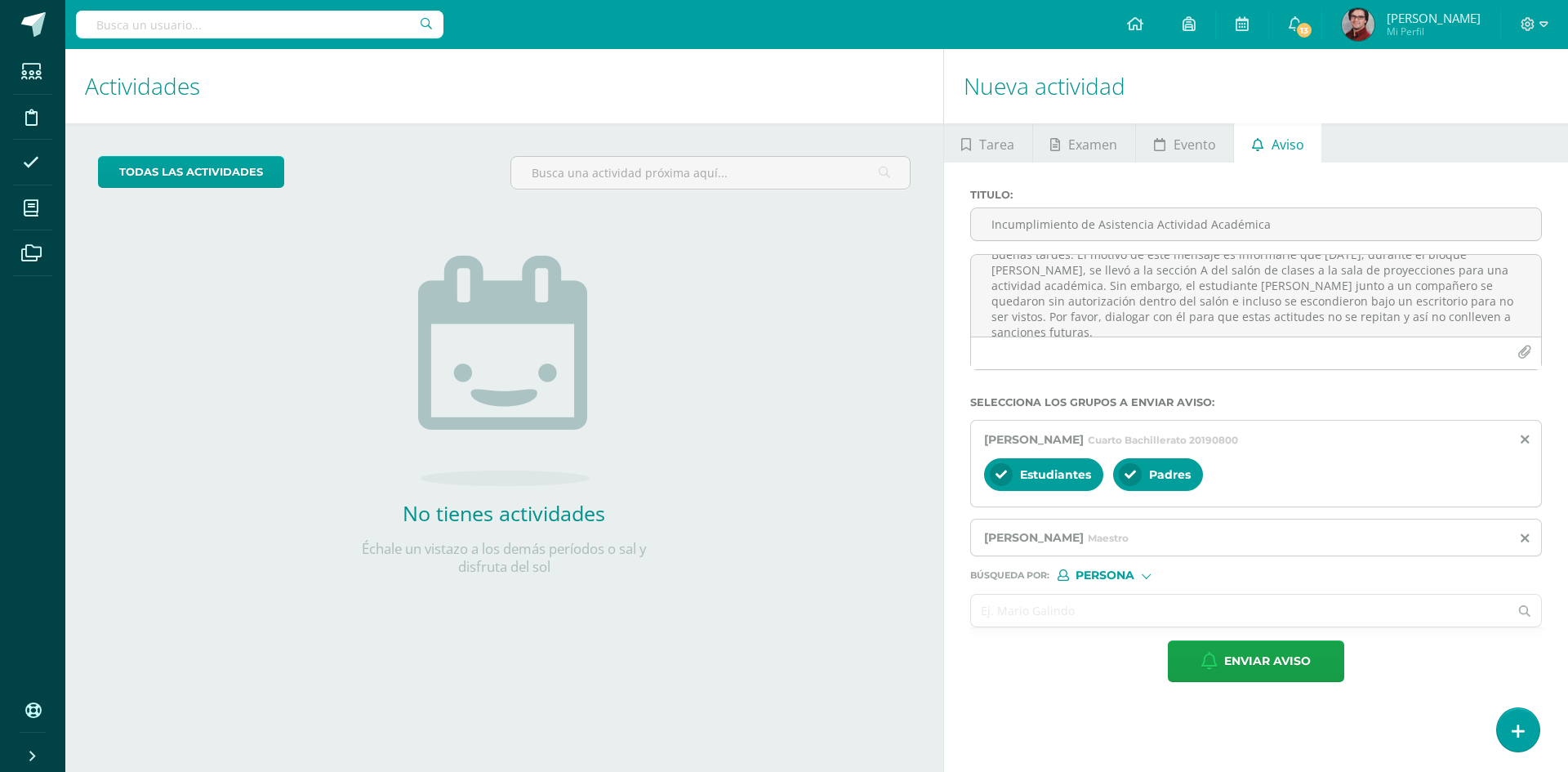
click at [1075, 610] on input "text" at bounding box center [1240, 610] width 538 height 32
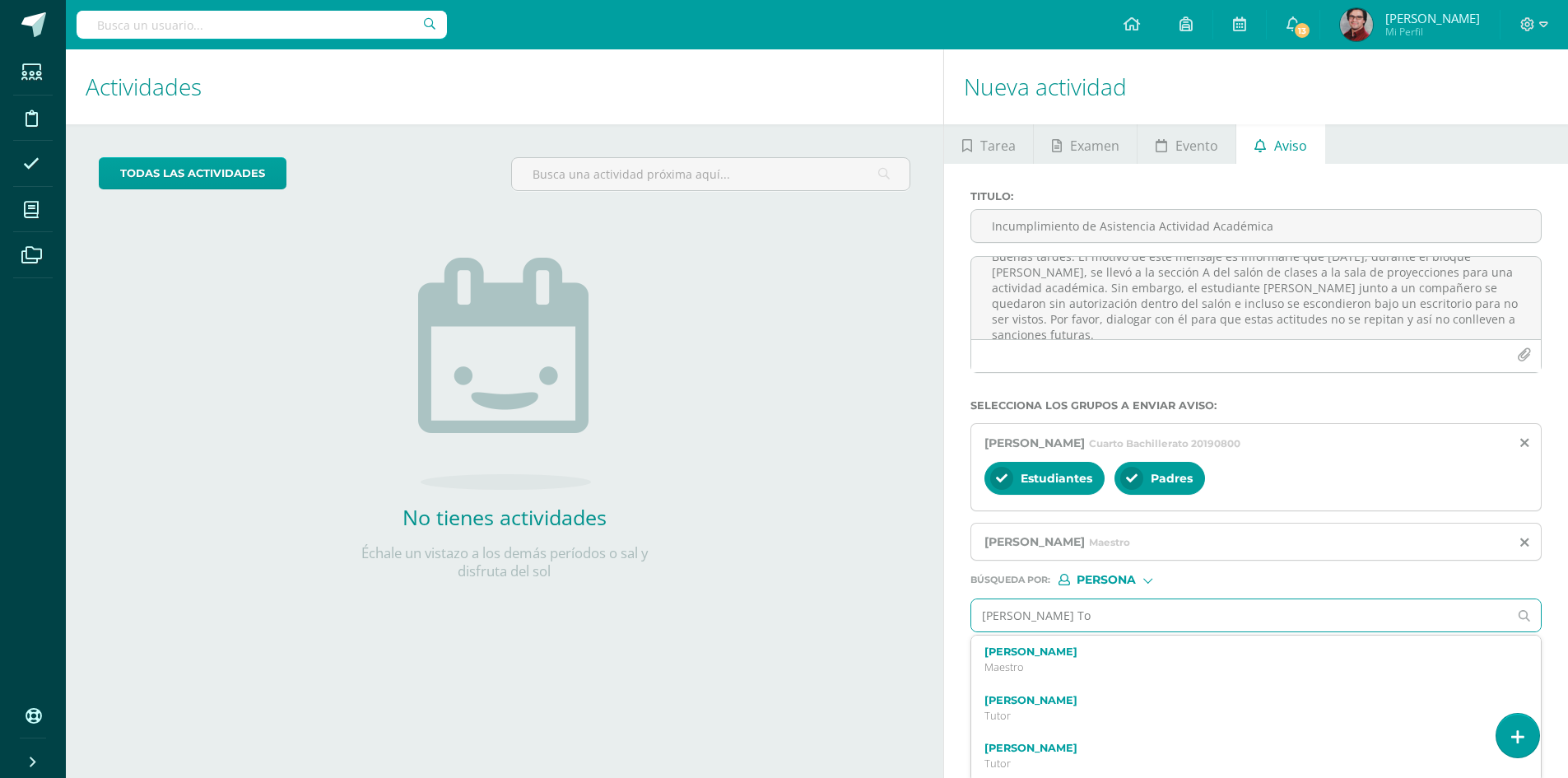
type input "[PERSON_NAME]"
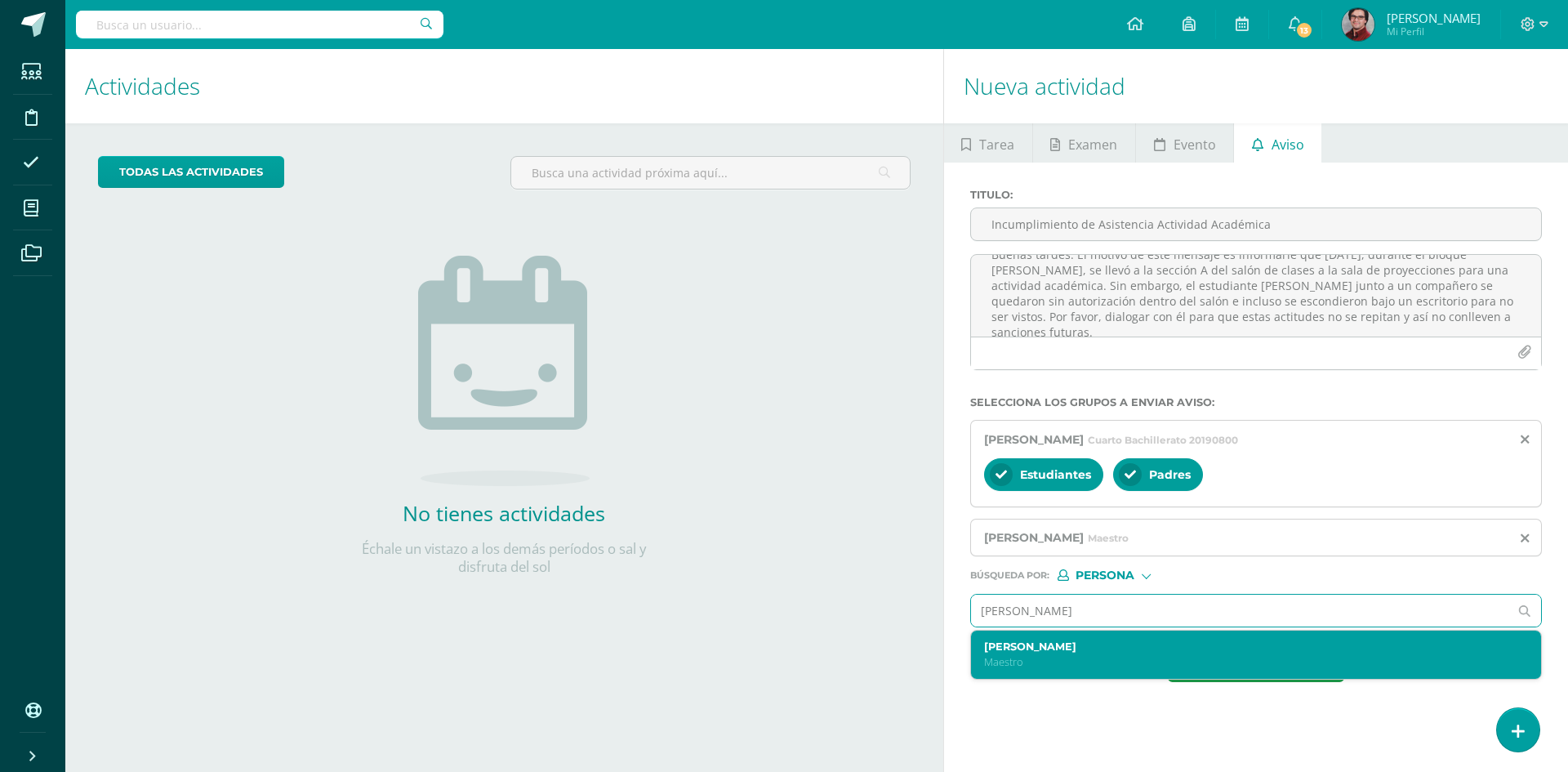
click at [1040, 665] on p "Maestro" at bounding box center [1243, 661] width 520 height 14
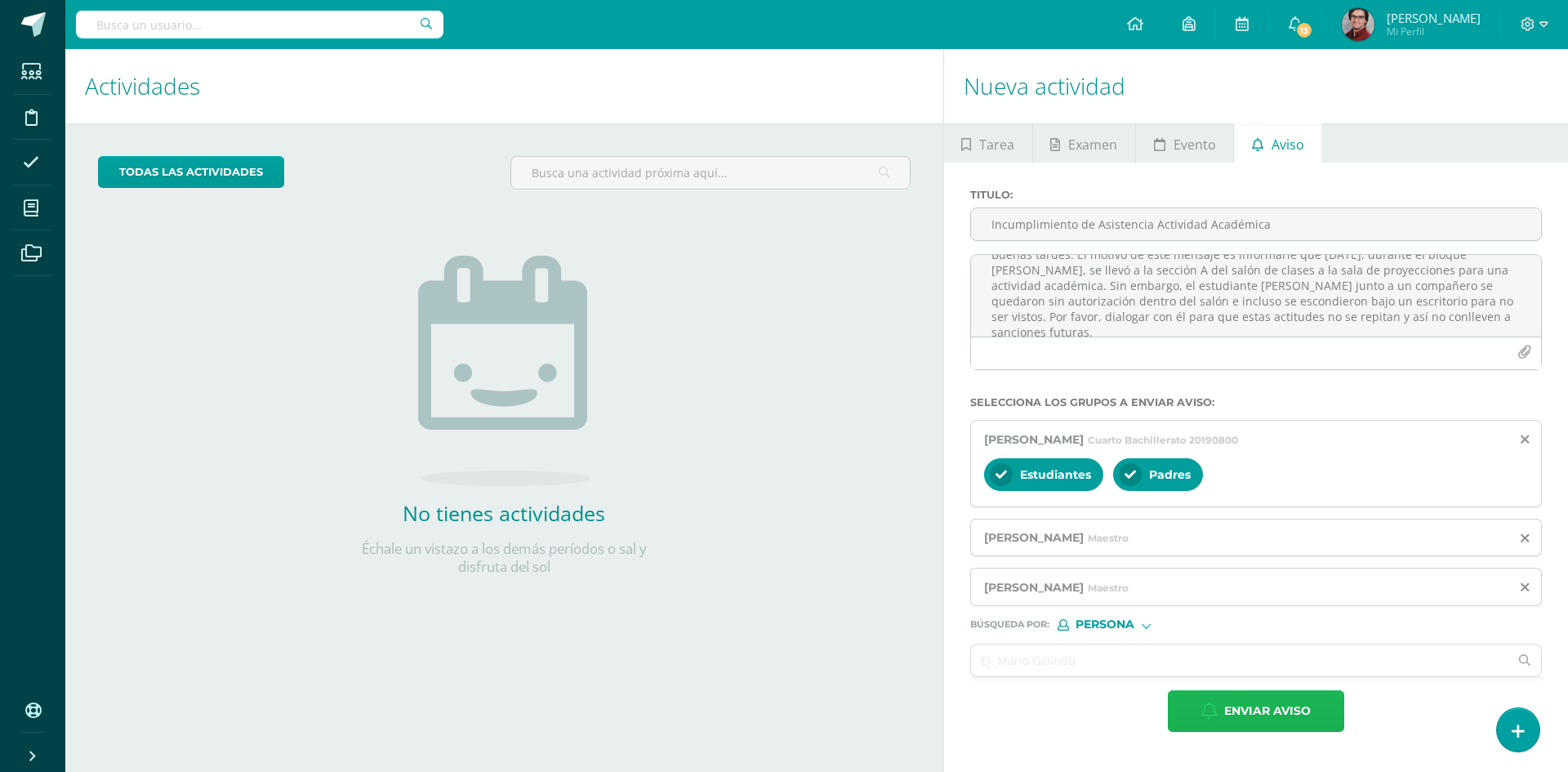
click at [1275, 717] on span "Enviar aviso" at bounding box center [1267, 711] width 87 height 40
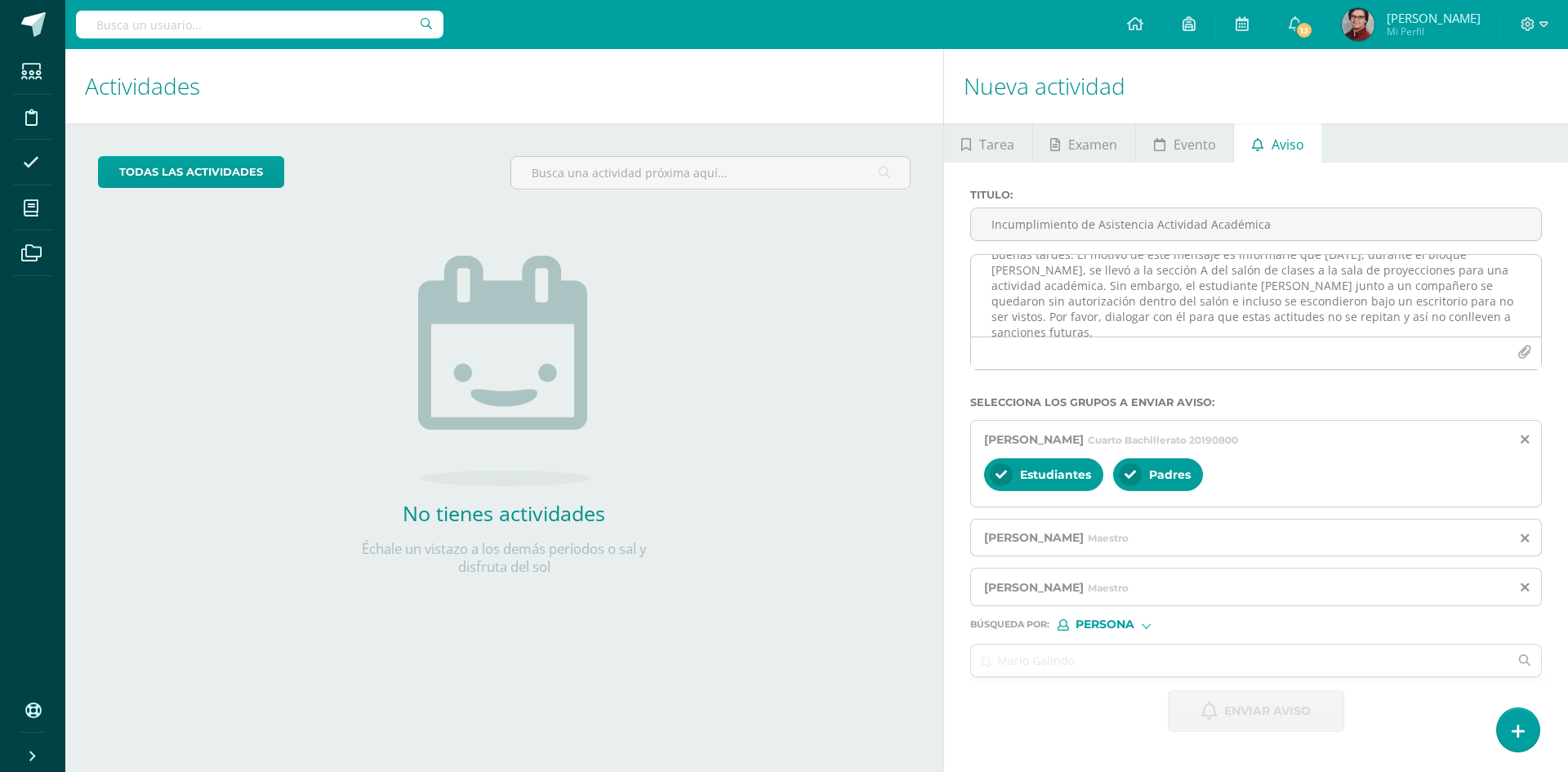
scroll to position [0, 0]
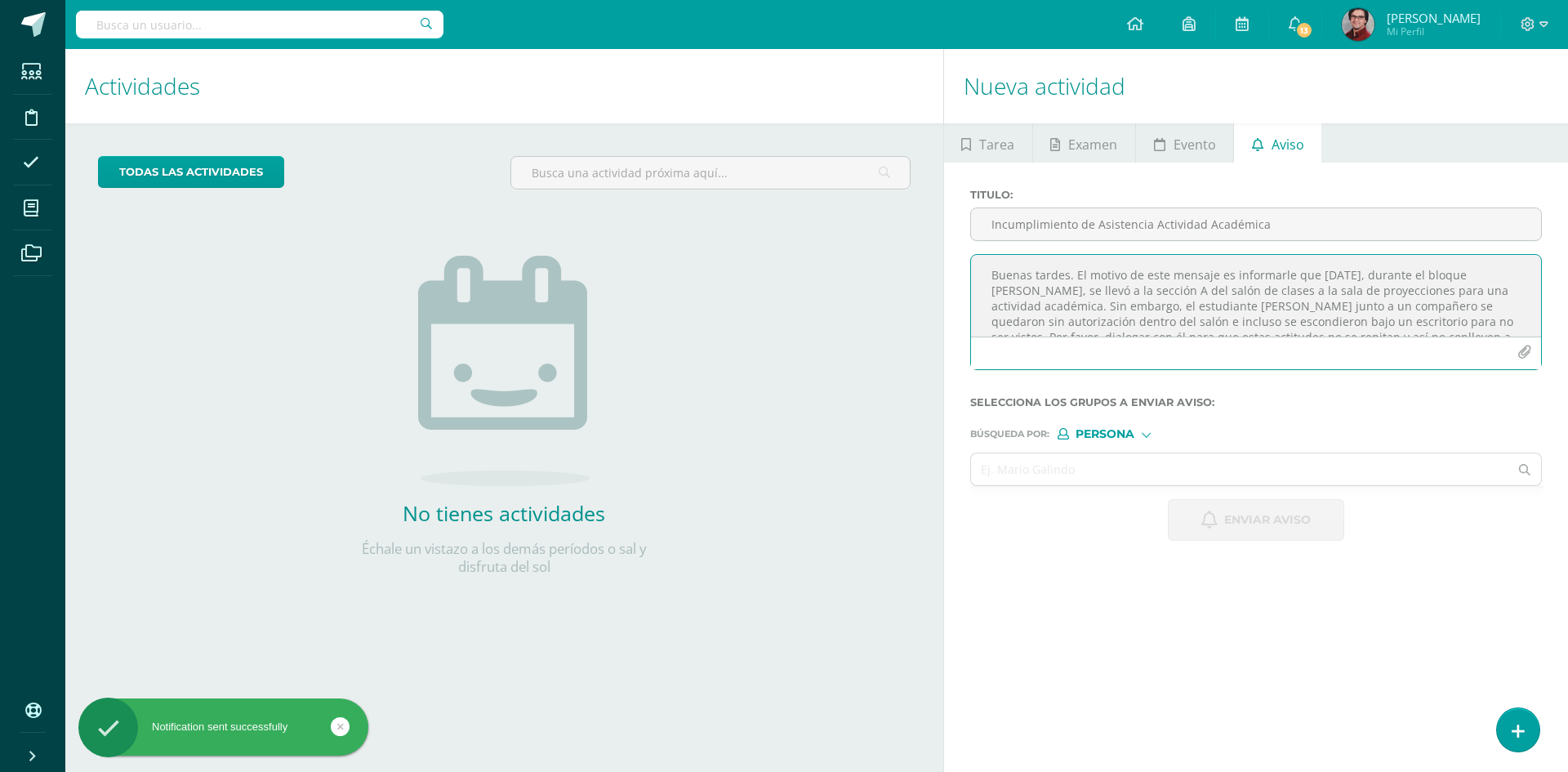
click at [1083, 276] on textarea "Buenas tardes. El motivo de este mensaje es informarle que [DATE], durante el b…" at bounding box center [1255, 295] width 570 height 81
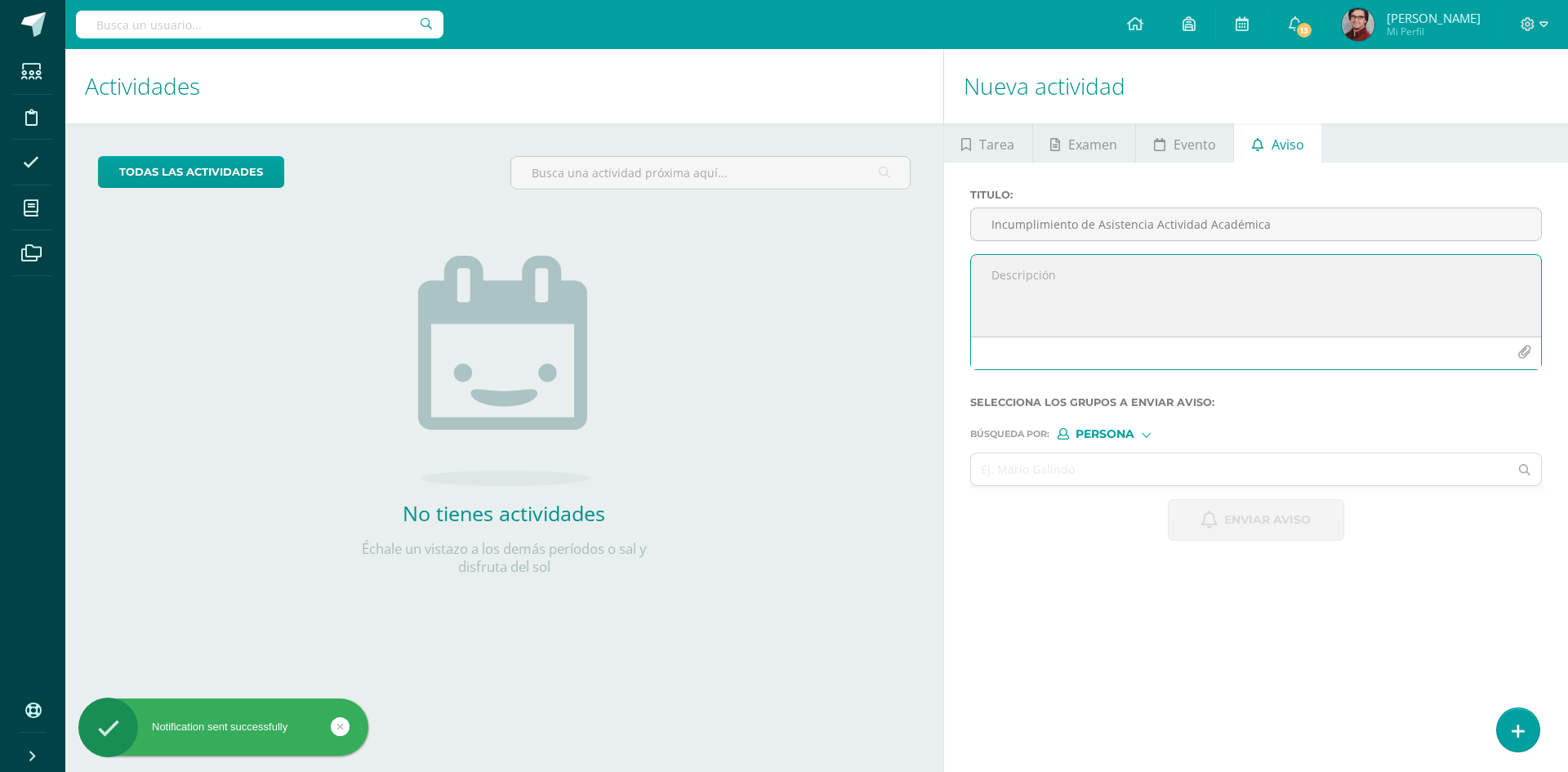
paste textarea "Buenas tardes. El motivo de este mensaje es informarle que [DATE], durante el b…"
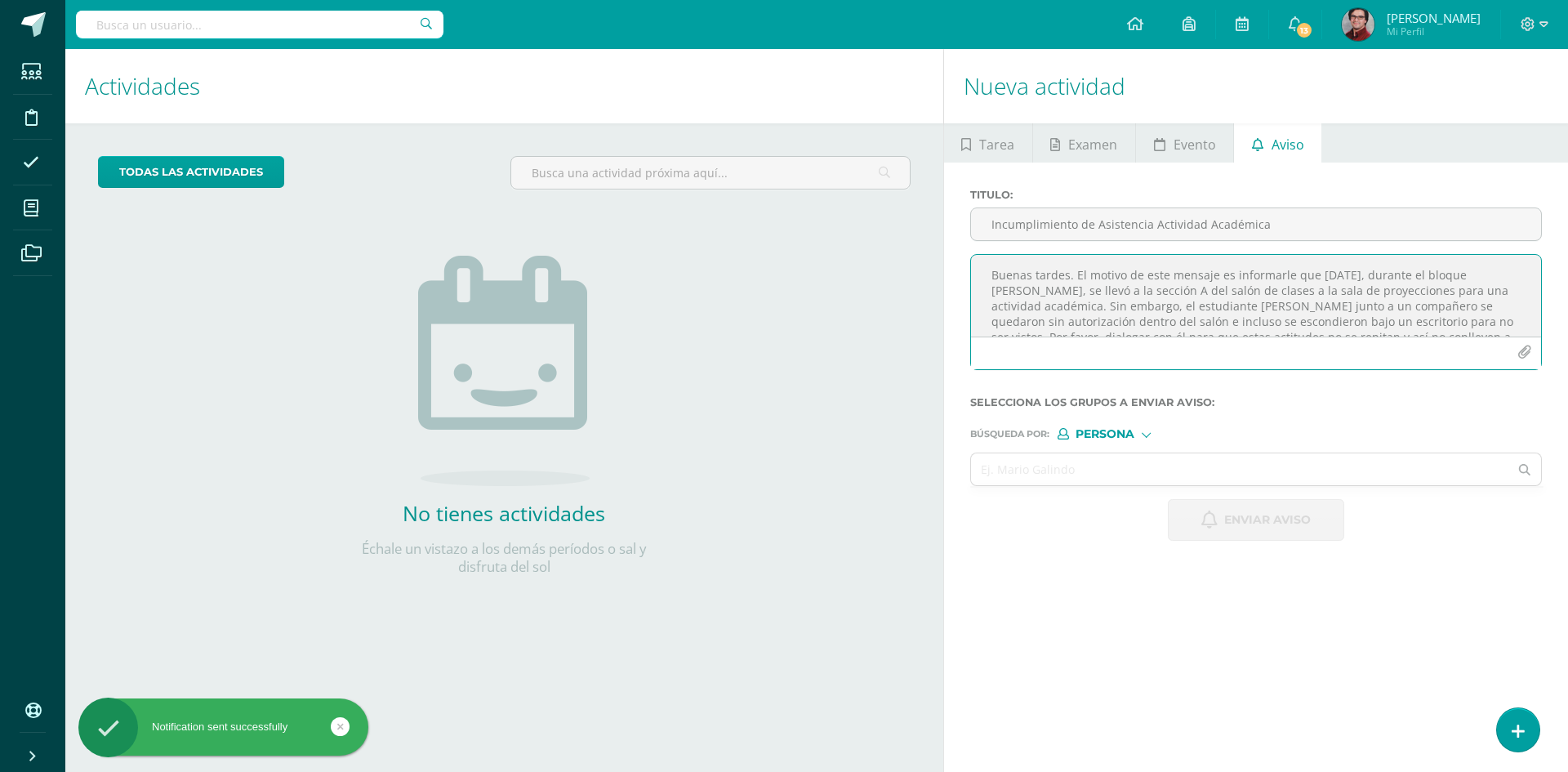
scroll to position [20, 0]
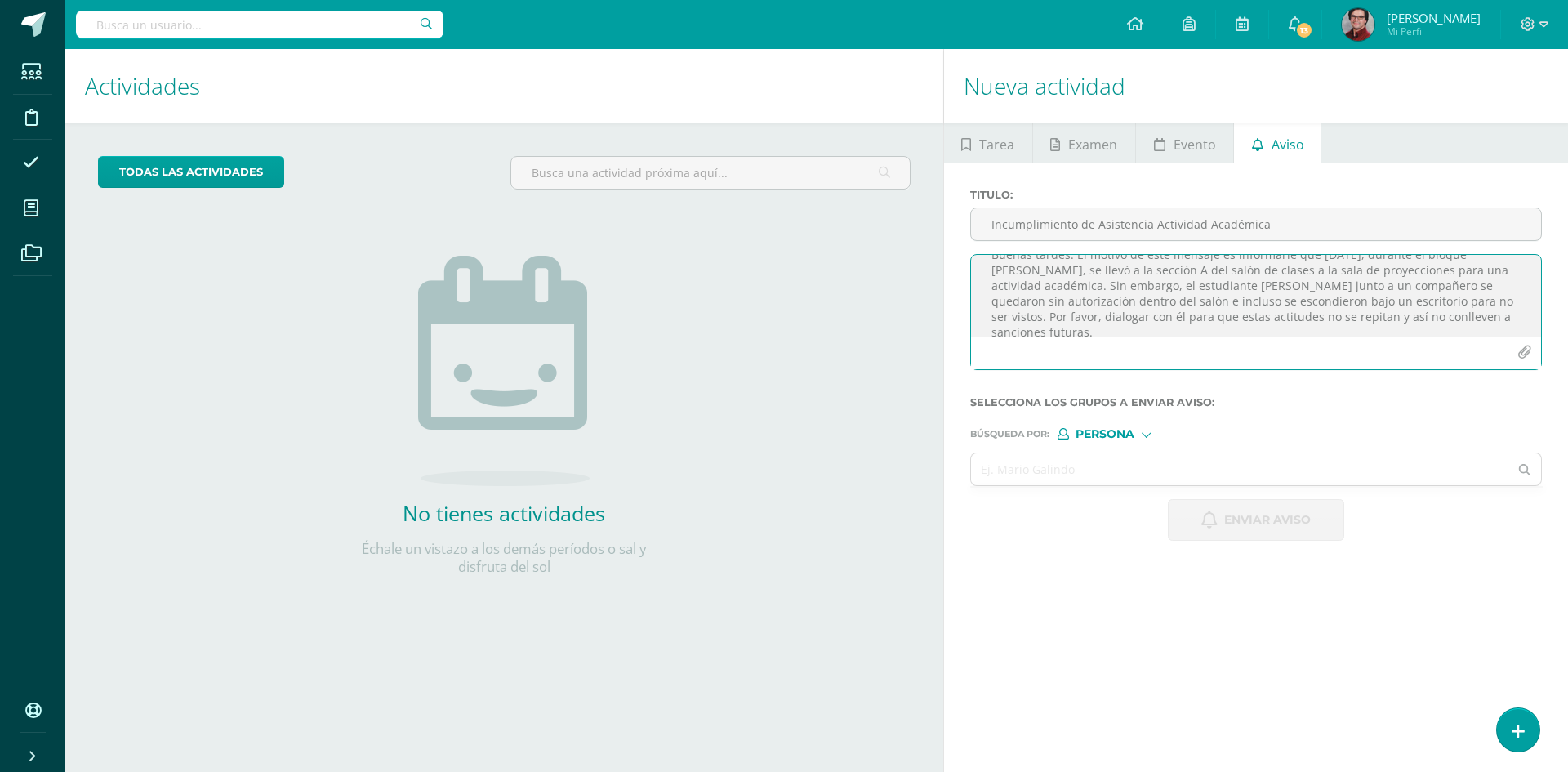
click at [1200, 285] on textarea "Buenas tardes. El motivo de este mensaje es informarle que [DATE], durante el b…" at bounding box center [1255, 295] width 570 height 81
drag, startPoint x: 1226, startPoint y: 286, endPoint x: 1136, endPoint y: 283, distance: 90.0
click at [1136, 283] on textarea "Buenas tardes. El motivo de este mensaje es informarle que [DATE], durante el b…" at bounding box center [1255, 295] width 570 height 81
click at [1212, 288] on textarea "Buenas tardes. El motivo de este mensaje es informarle que [DATE], durante el b…" at bounding box center [1255, 295] width 570 height 81
type textarea "Buenas tardes. El motivo de este mensaje es informarle que [DATE], durante el b…"
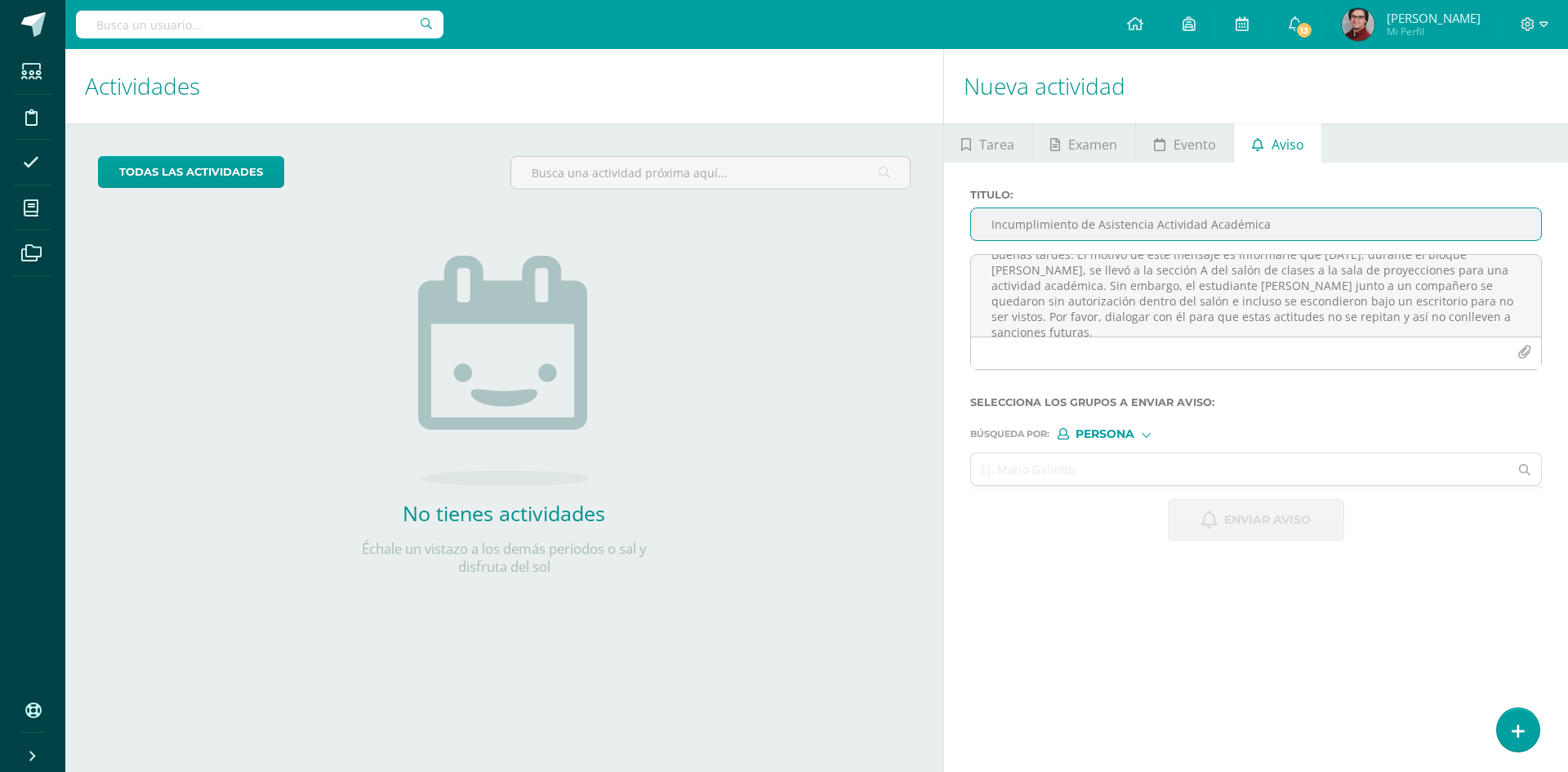
click at [1086, 238] on input "Incumplimiento de Asistencia Actividad Académica" at bounding box center [1255, 224] width 570 height 32
type input "Incumplimiento Asistencia Actividad Académica"
click at [1065, 473] on input "text" at bounding box center [1240, 469] width 538 height 32
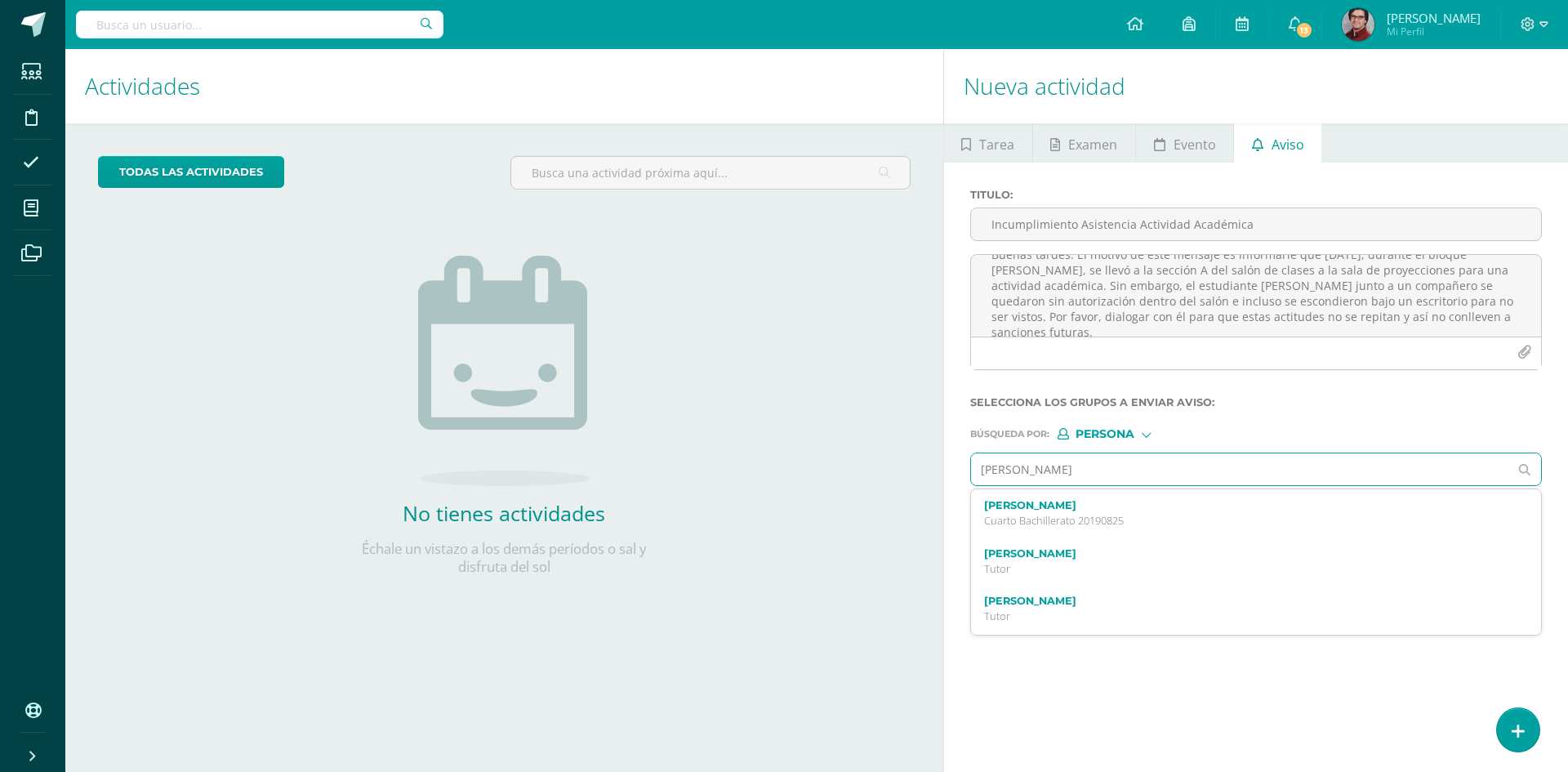
type input "[PERSON_NAME]"
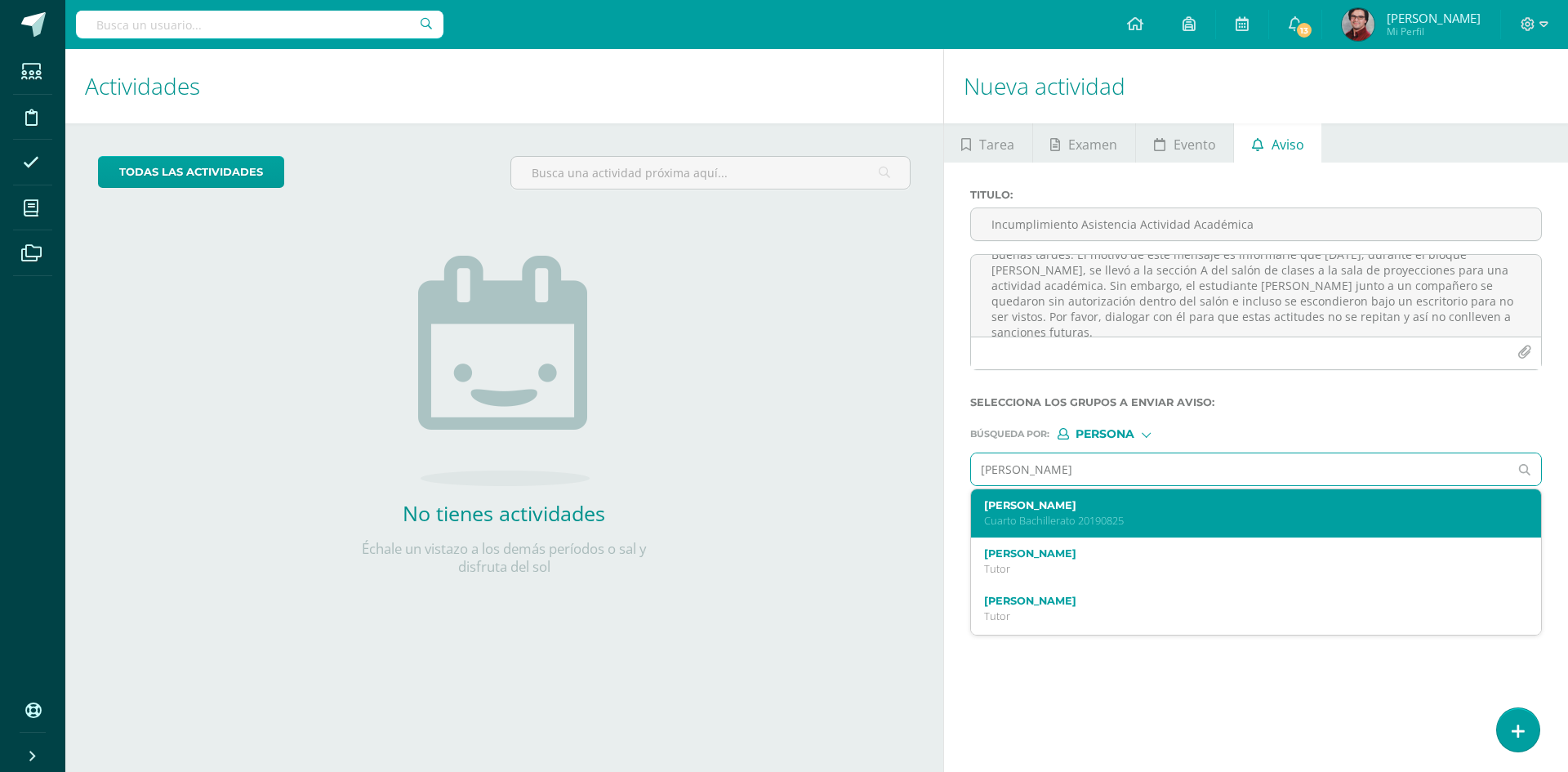
click at [1055, 527] on p "Cuarto Bachillerato 20190825" at bounding box center [1243, 520] width 520 height 14
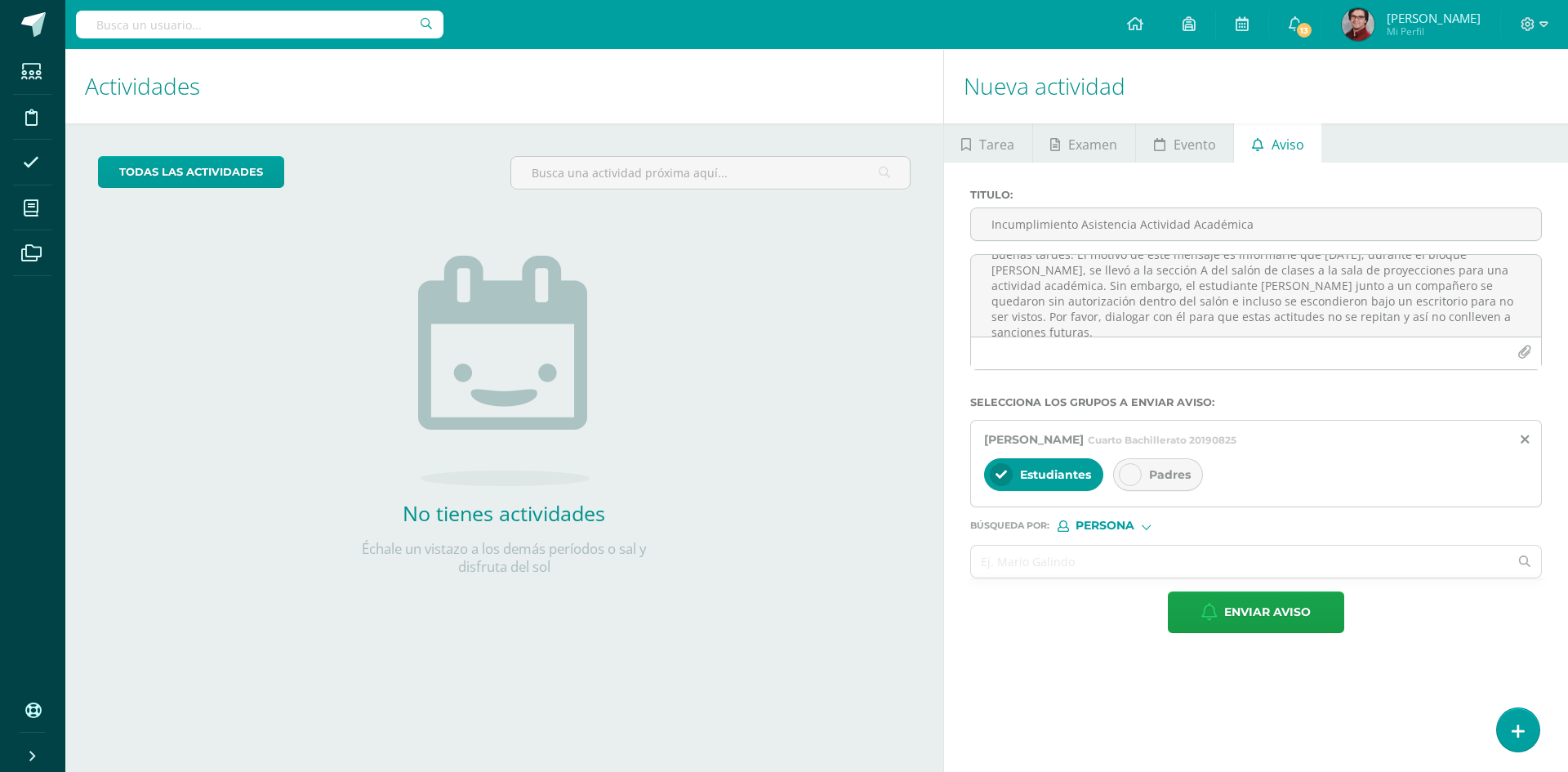
click at [1125, 477] on icon at bounding box center [1130, 475] width 12 height 12
click at [1073, 592] on div "Enviar aviso" at bounding box center [1255, 613] width 571 height 42
click at [1081, 564] on input "text" at bounding box center [1240, 562] width 538 height 32
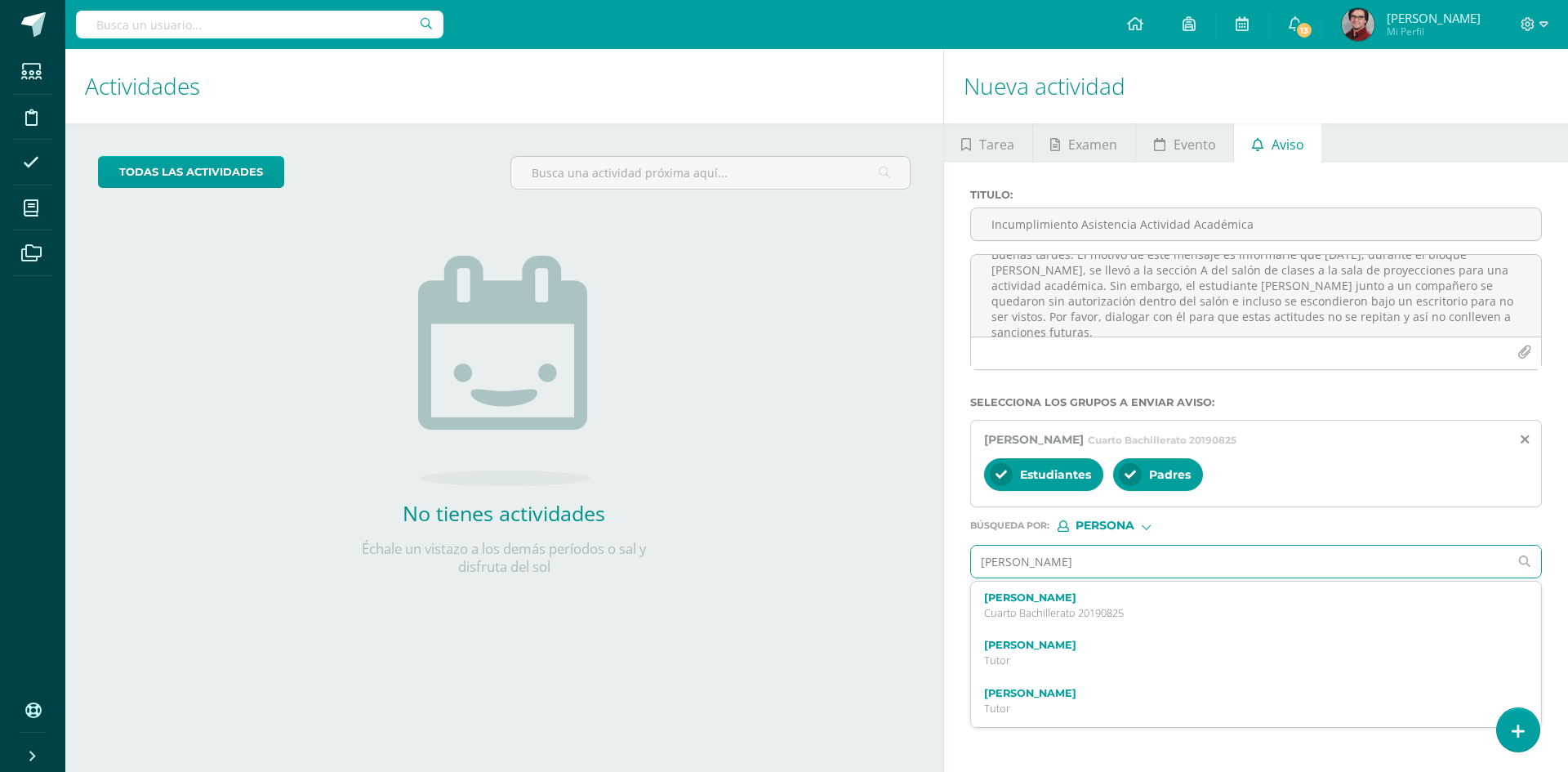
type input "[PERSON_NAME]"
click at [1052, 600] on label "[PERSON_NAME]" at bounding box center [1243, 597] width 520 height 12
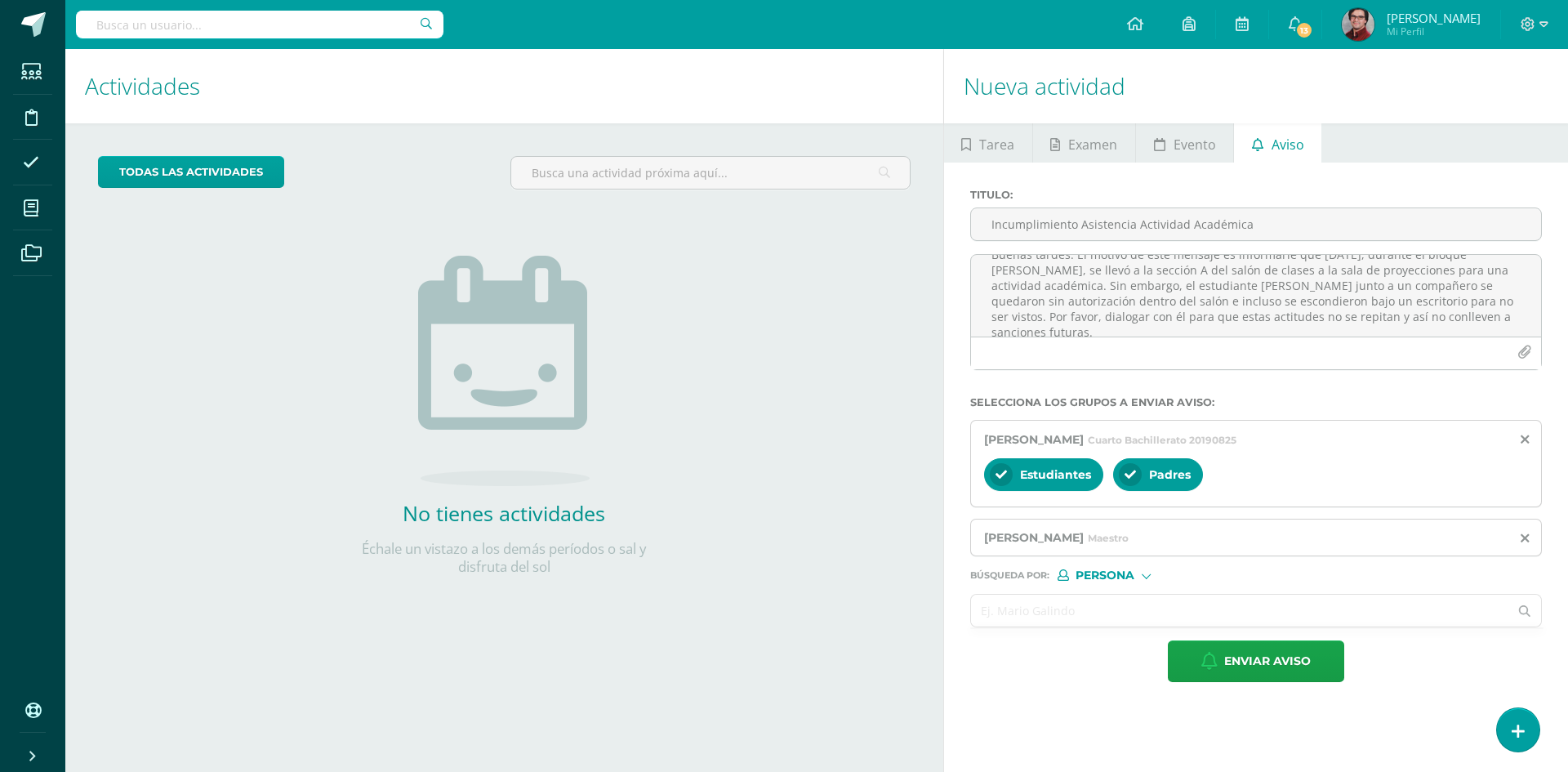
click at [1050, 602] on input "text" at bounding box center [1240, 610] width 538 height 32
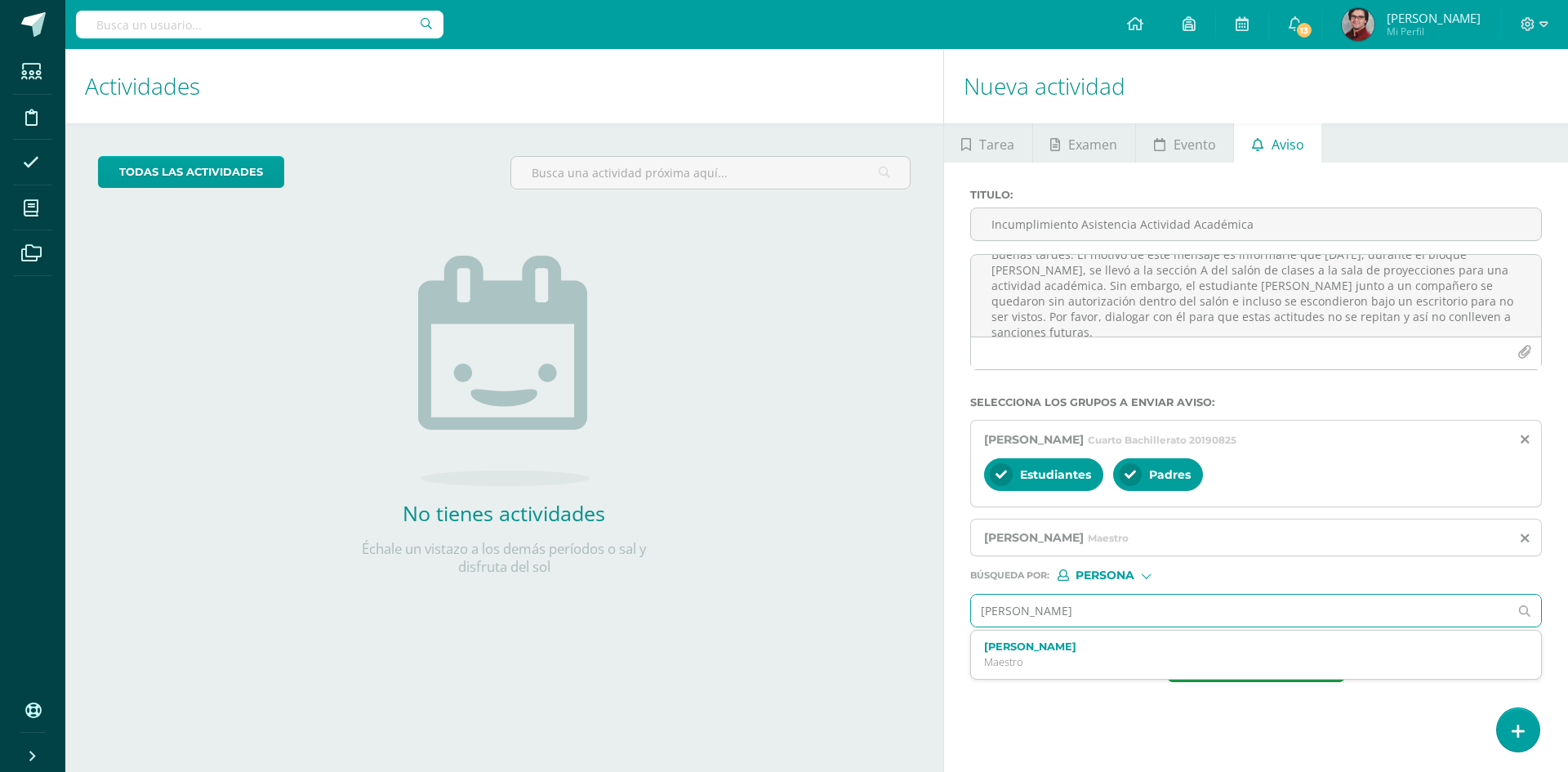
type input "[PERSON_NAME]"
click at [910, 638] on div "Actividades Actividad todas las Actividades No tienes actividades Échale un vis…" at bounding box center [500, 411] width 884 height 723
click at [1179, 617] on input "[PERSON_NAME]" at bounding box center [1240, 610] width 538 height 32
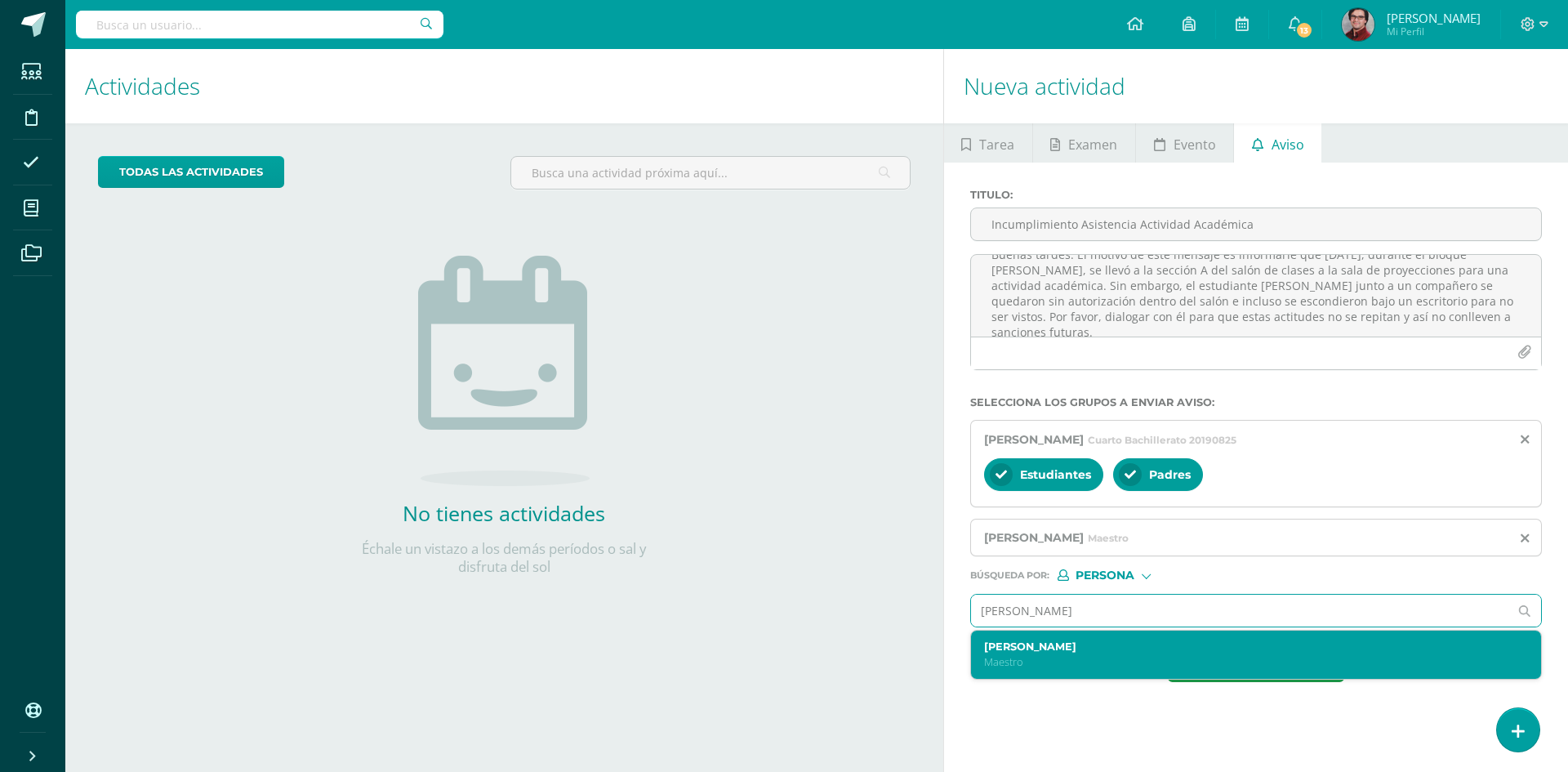
click at [1069, 654] on div "[PERSON_NAME] Toc Maestro" at bounding box center [1243, 654] width 520 height 28
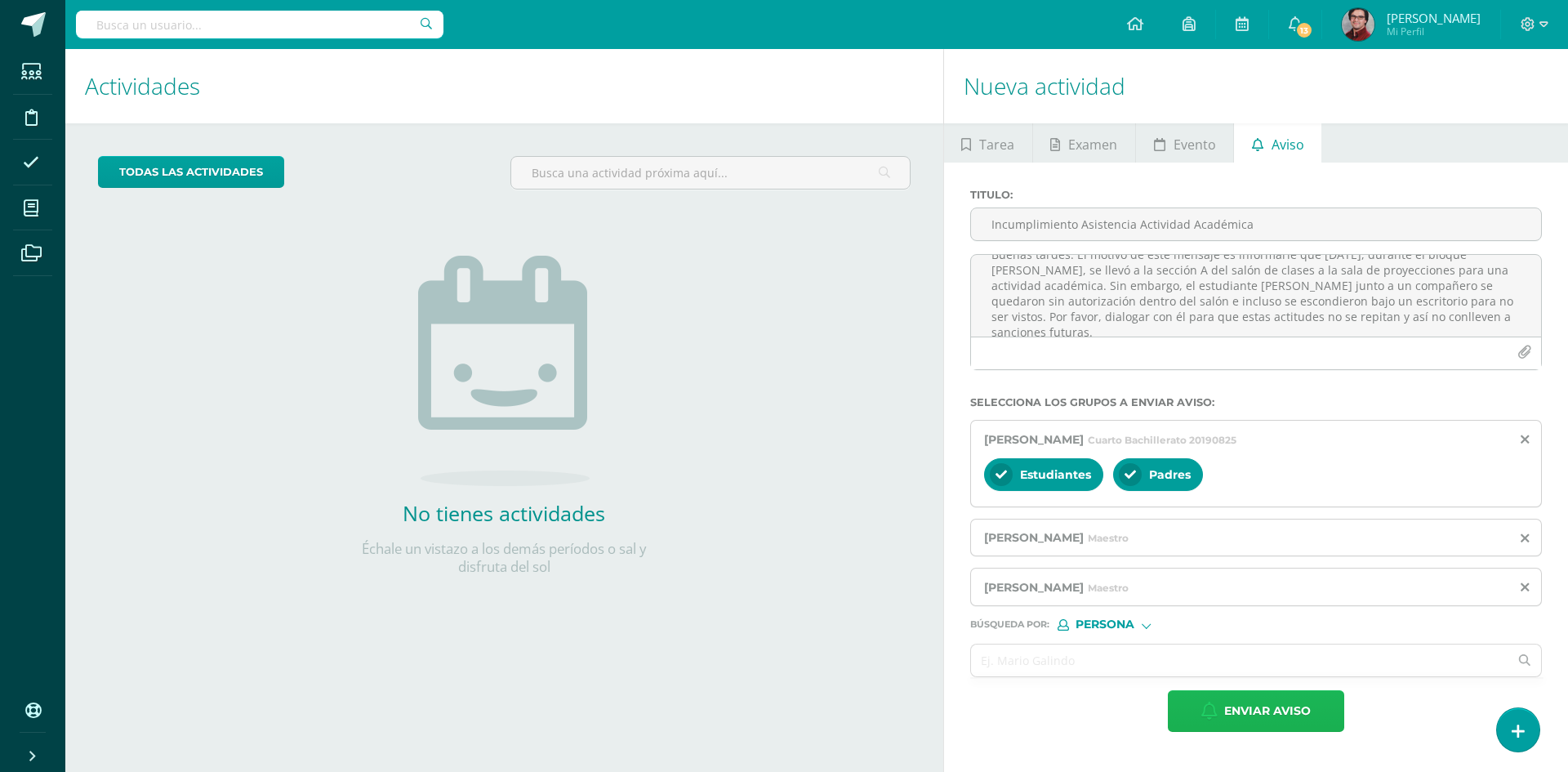
click at [1236, 717] on span "Enviar aviso" at bounding box center [1267, 711] width 87 height 40
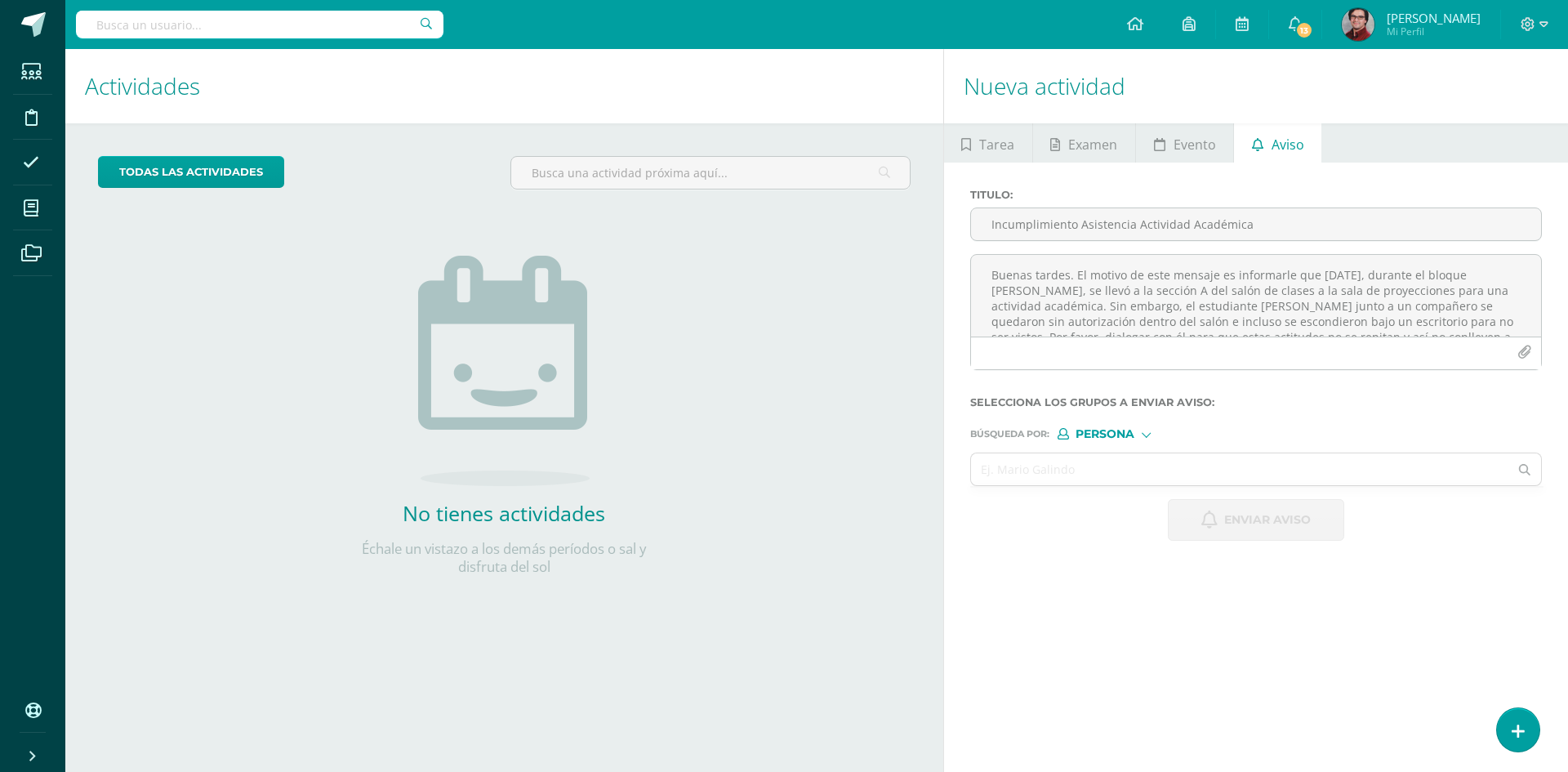
click at [635, 309] on div "No tienes actividades Échale un vistazo a los demás períodos o sal y disfruta d…" at bounding box center [503, 389] width 326 height 373
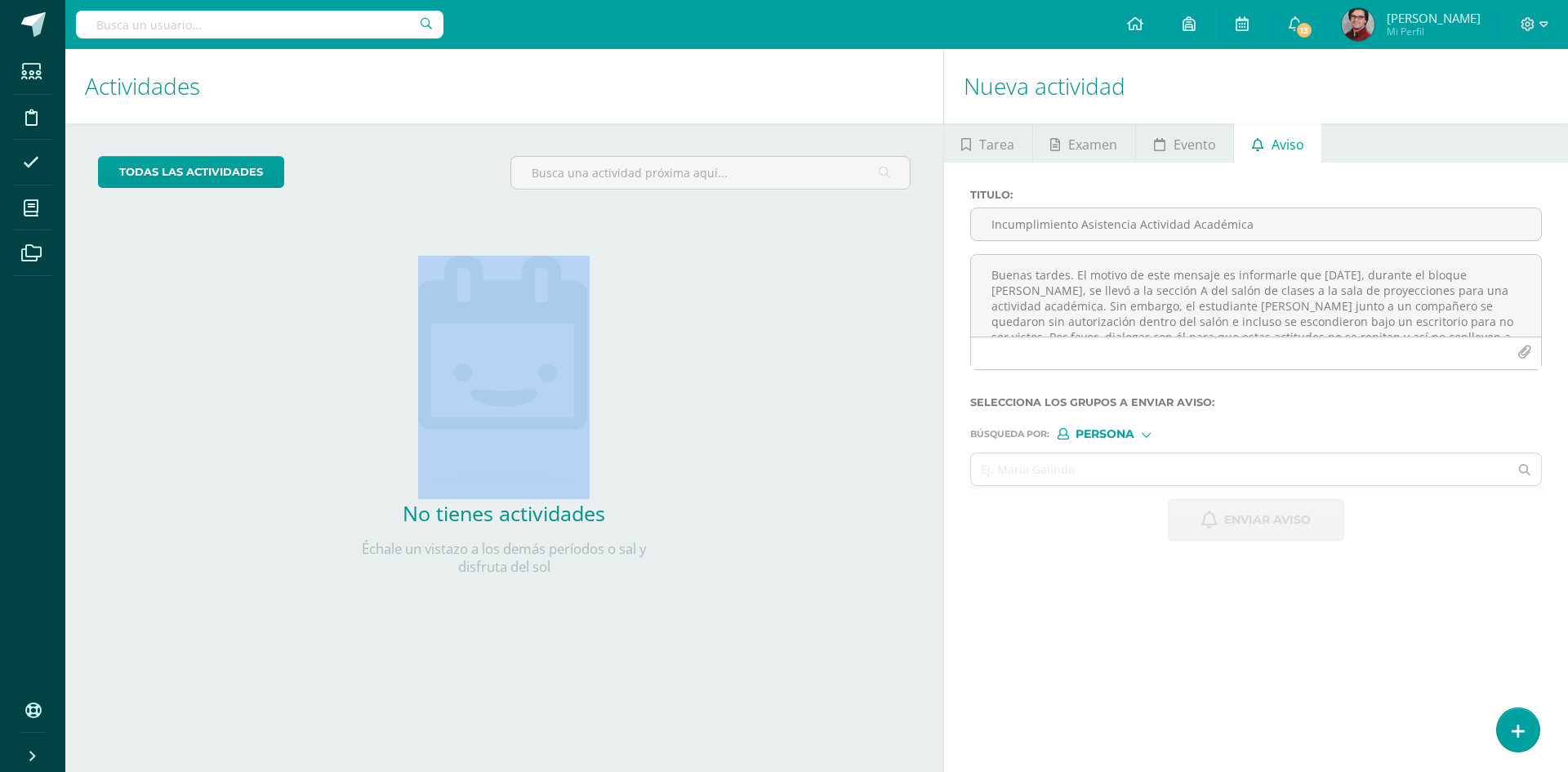
click at [635, 309] on div "No tienes actividades Échale un vistazo a los demás períodos o sal y disfruta d…" at bounding box center [503, 389] width 326 height 373
